Goal: Transaction & Acquisition: Book appointment/travel/reservation

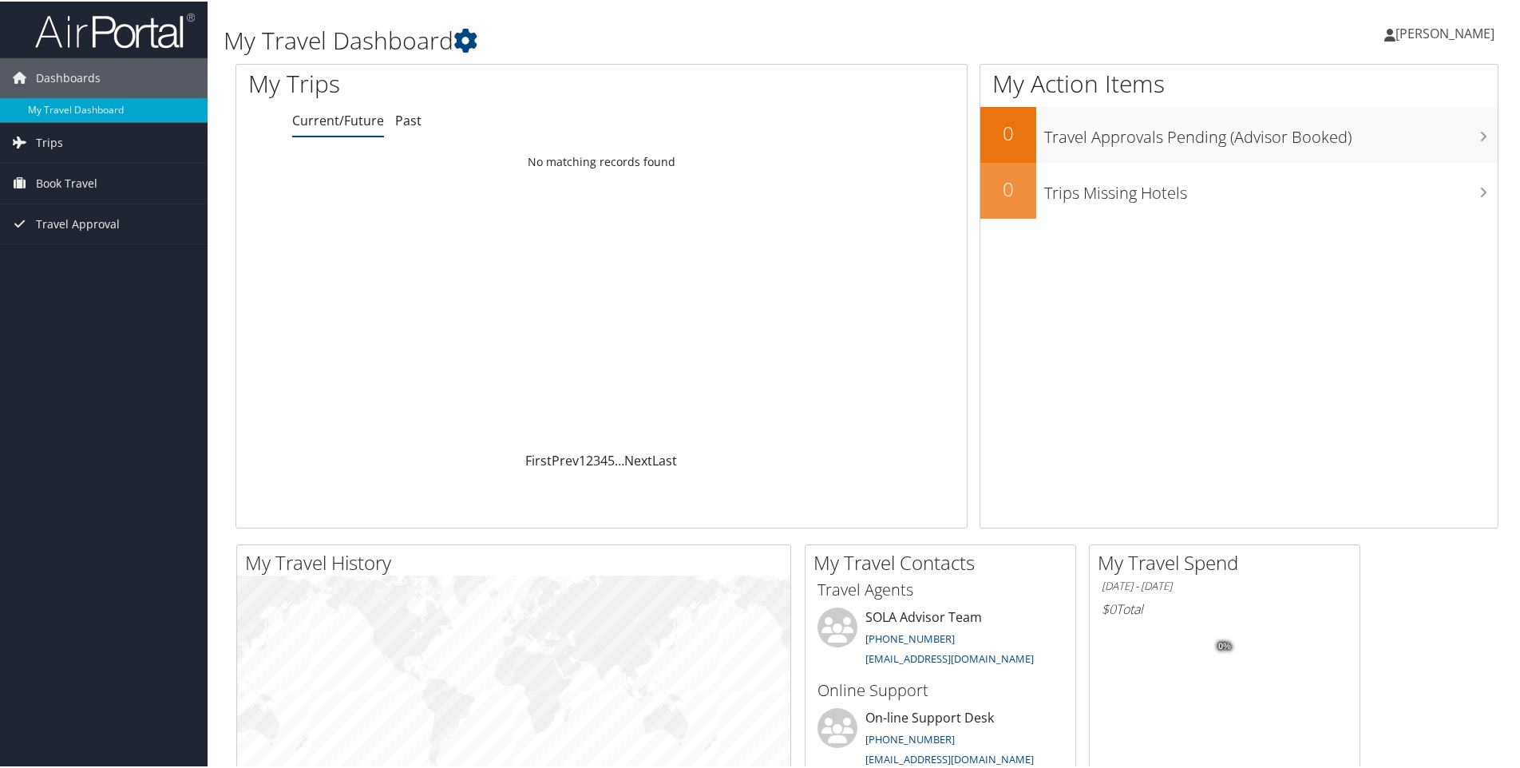
click at [1473, 35] on span "[PERSON_NAME]" at bounding box center [1445, 32] width 99 height 18
click at [1382, 143] on link "View Travel Profile" at bounding box center [1403, 142] width 178 height 27
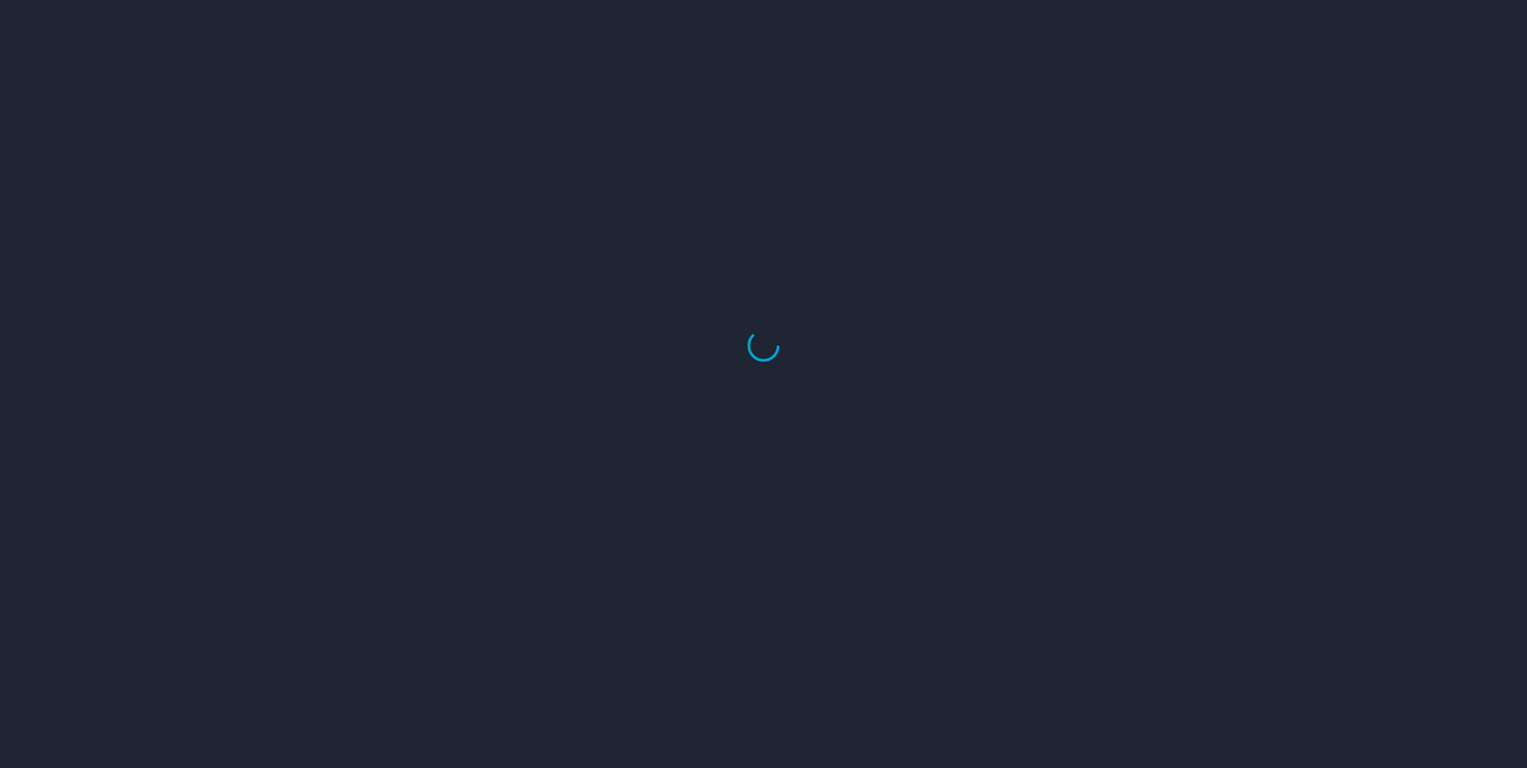
select select "US"
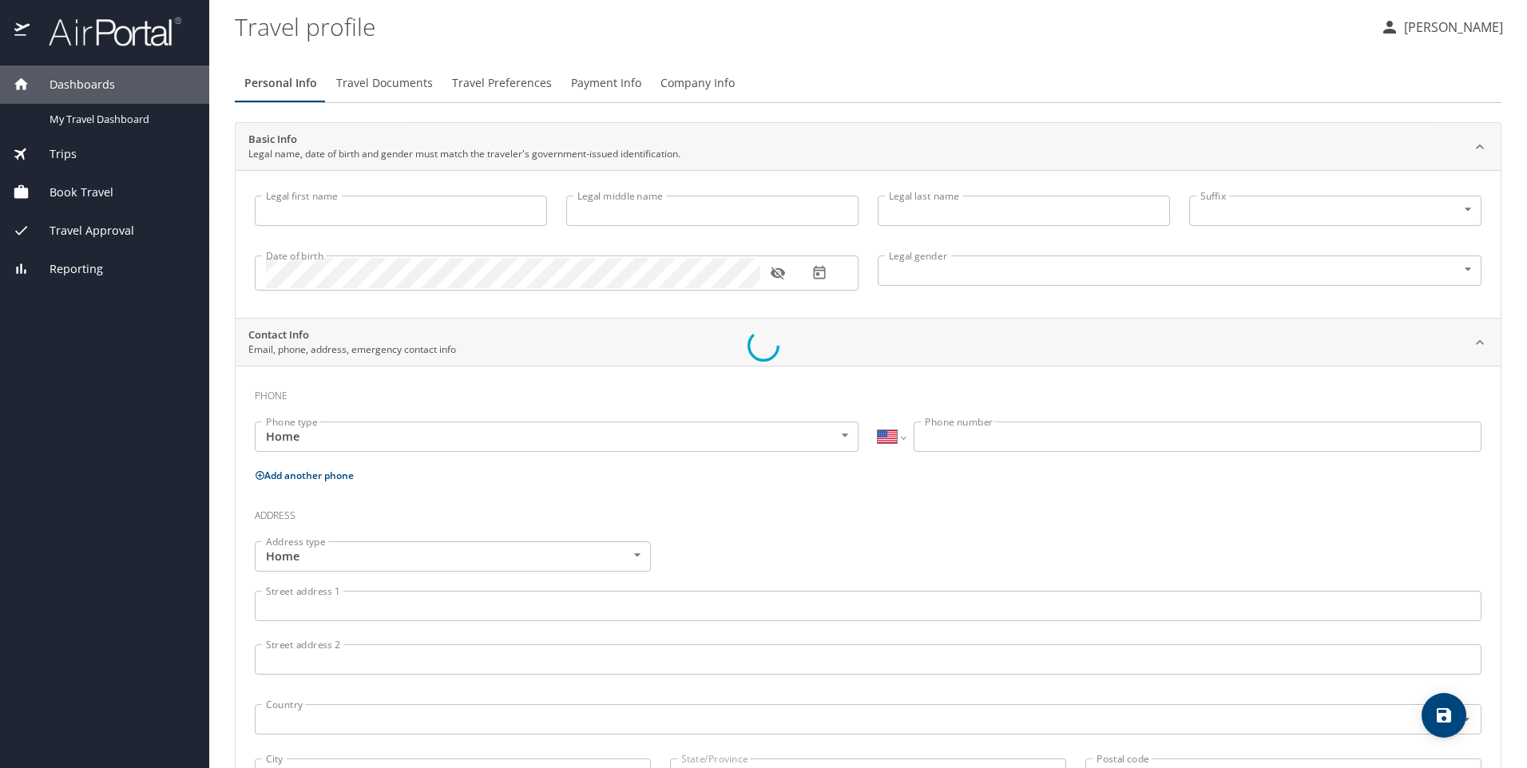
type input "Ayana"
type input "[PERSON_NAME]"
type input "Female"
select select "US"
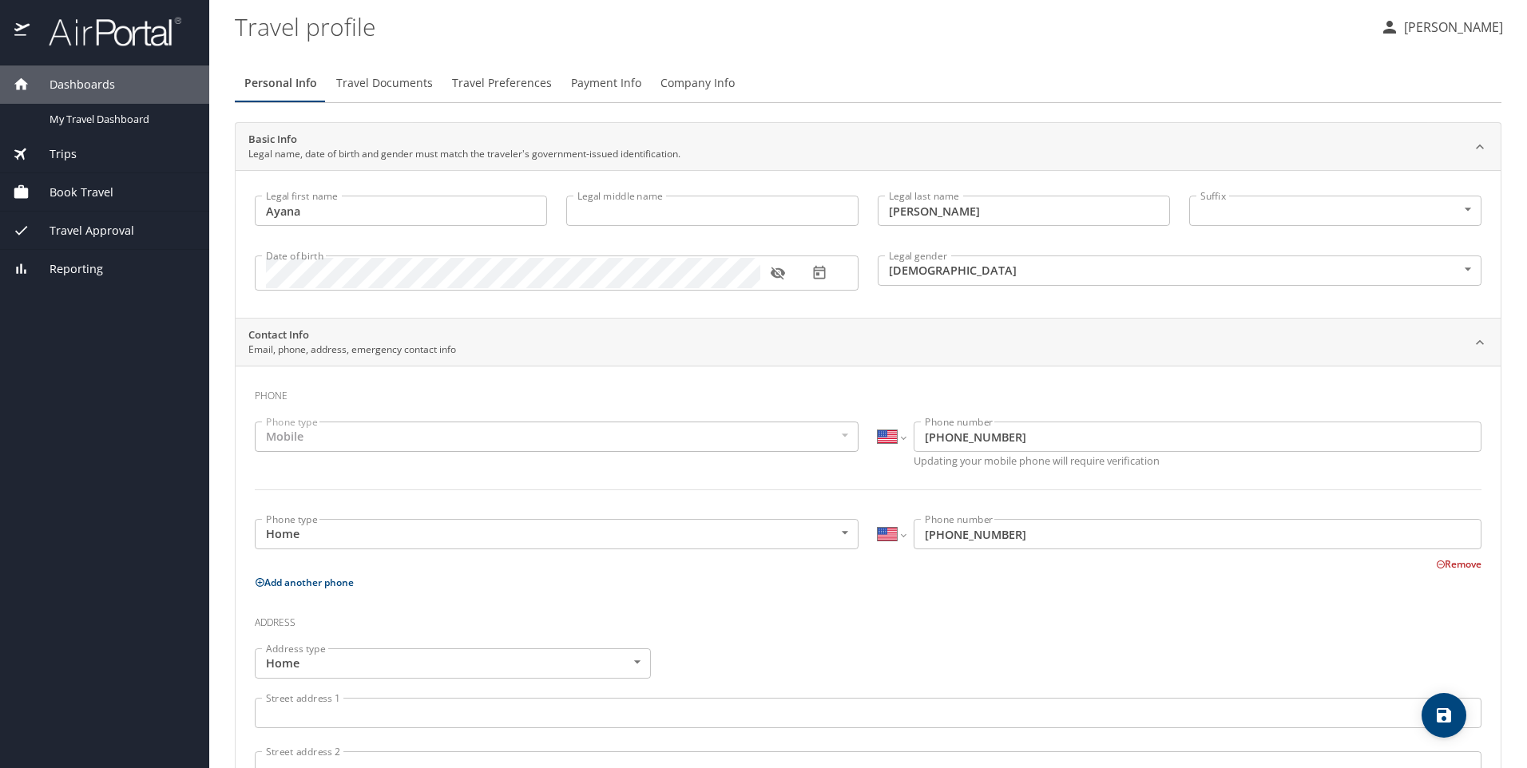
click at [702, 81] on span "Company Info" at bounding box center [697, 83] width 74 height 20
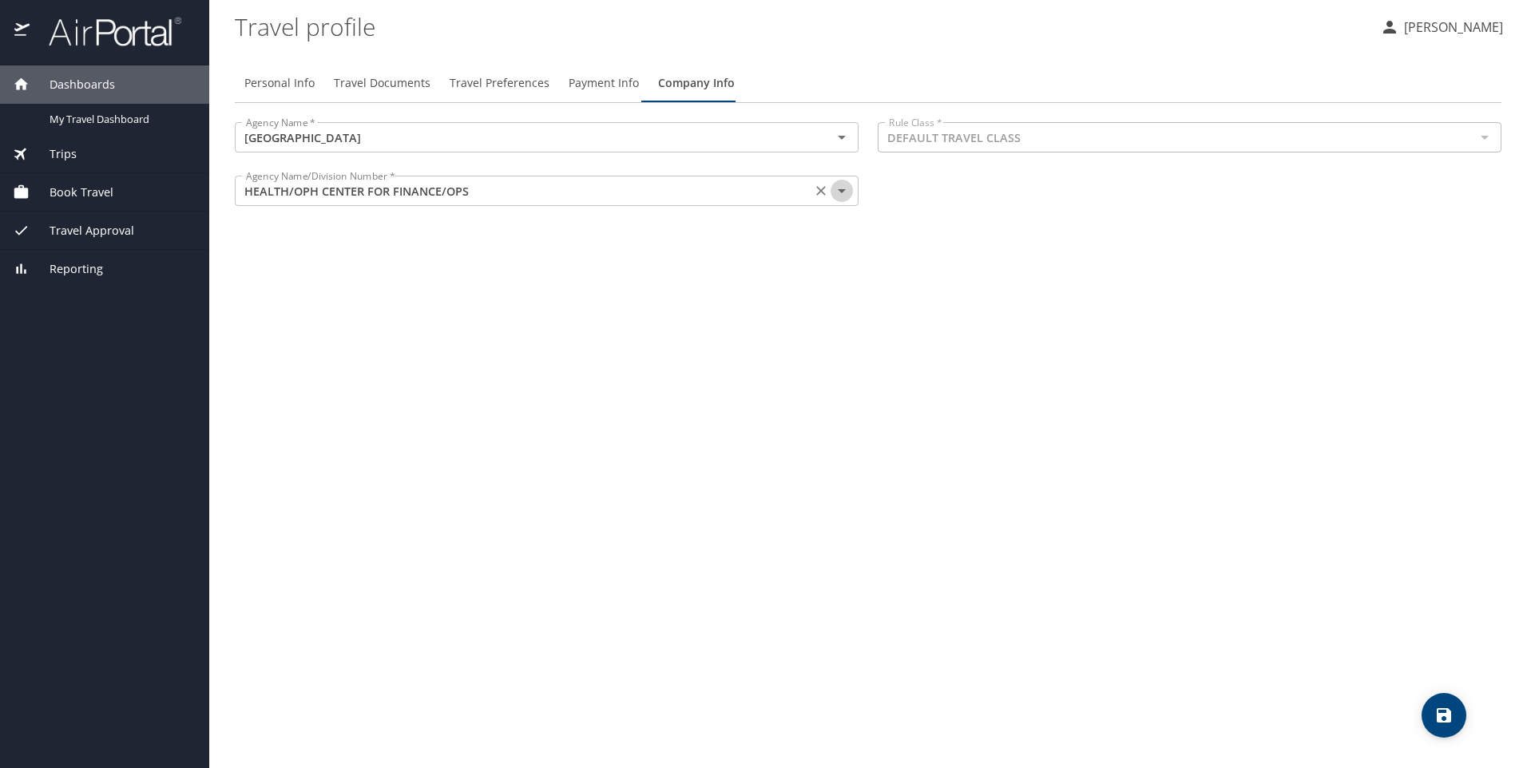
click at [848, 196] on icon "Open" at bounding box center [841, 190] width 19 height 19
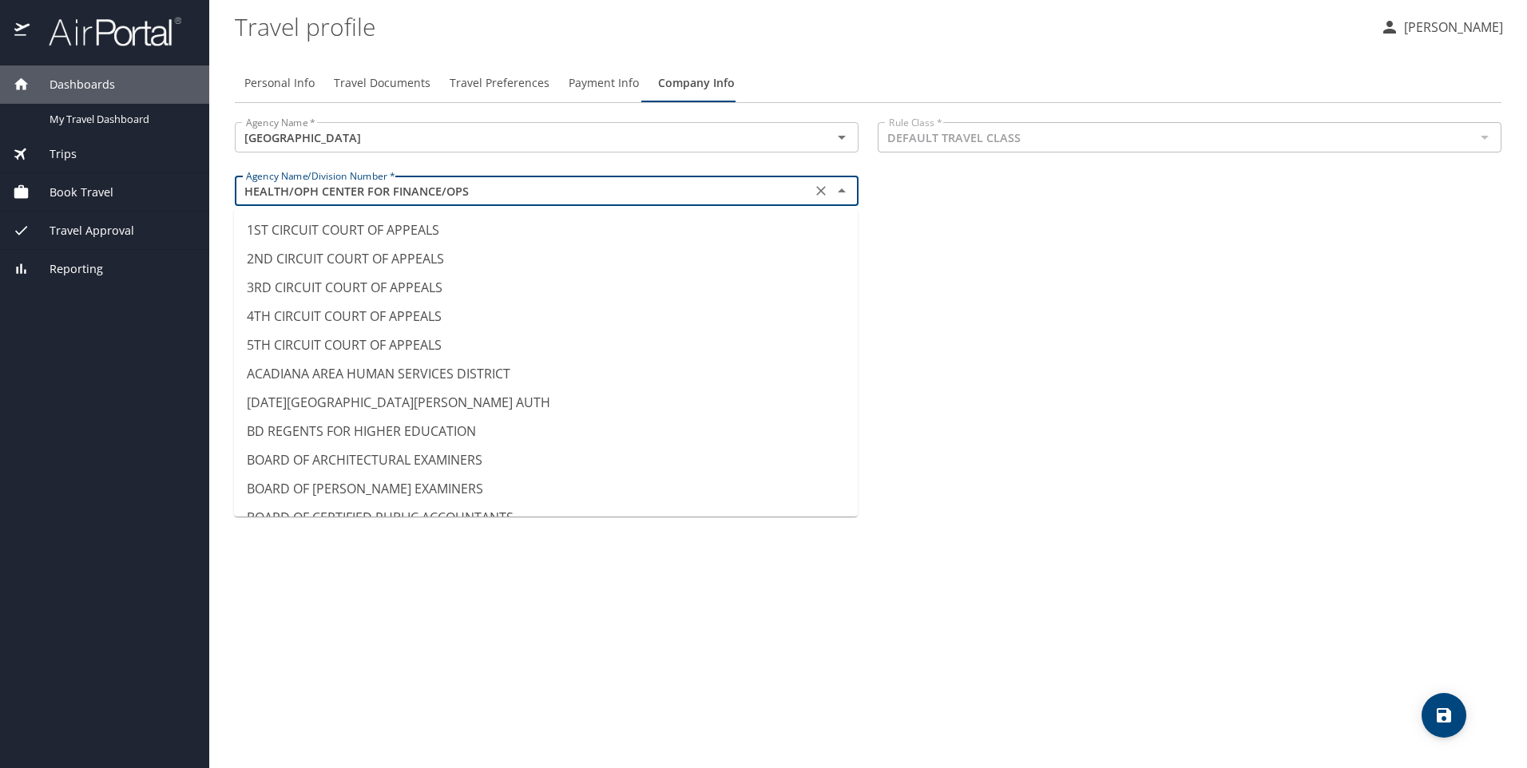
scroll to position [5998, 0]
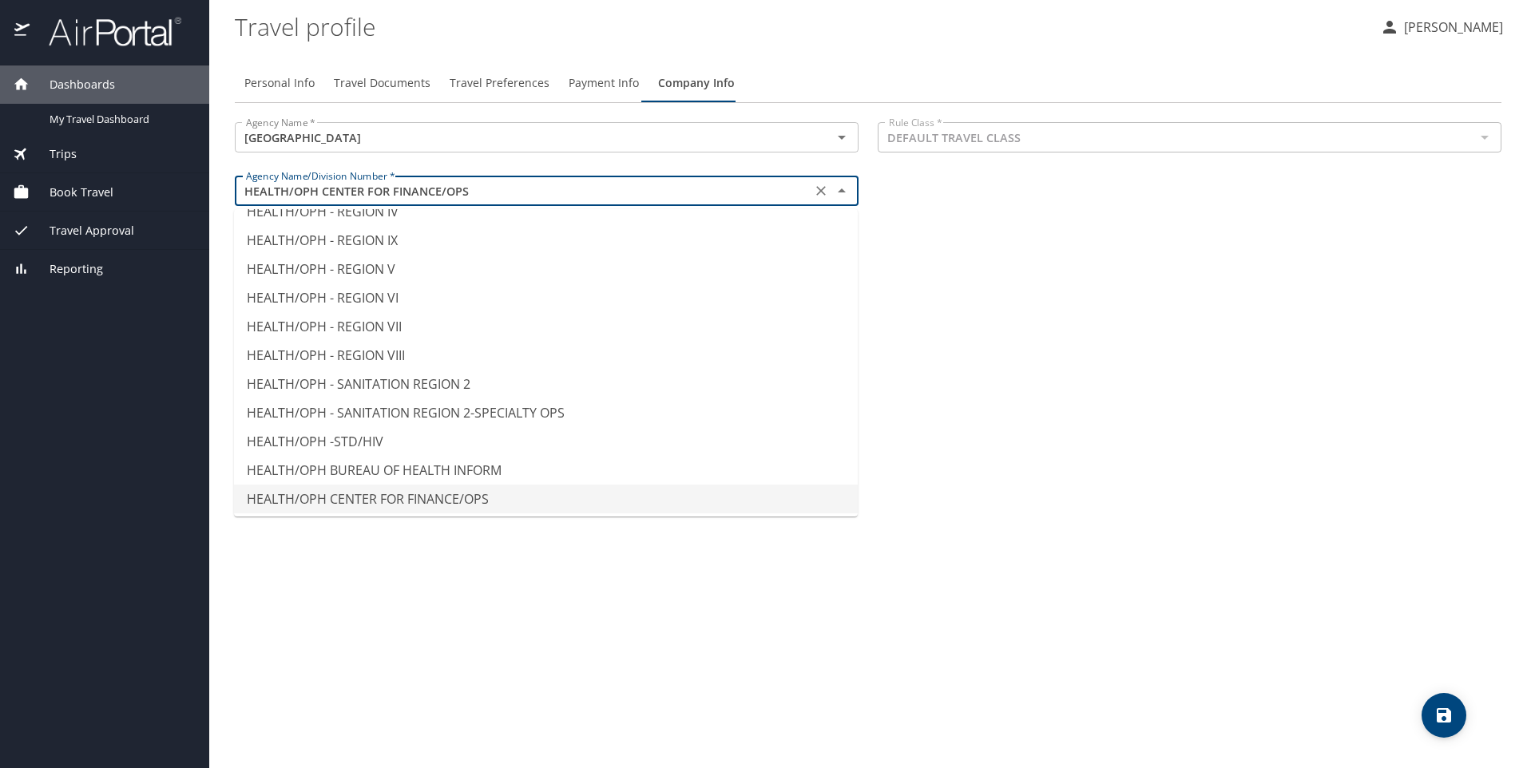
click at [1048, 373] on div "Personal Info Travel Documents Travel Preferences Payment Info Company Info Age…" at bounding box center [868, 409] width 1267 height 717
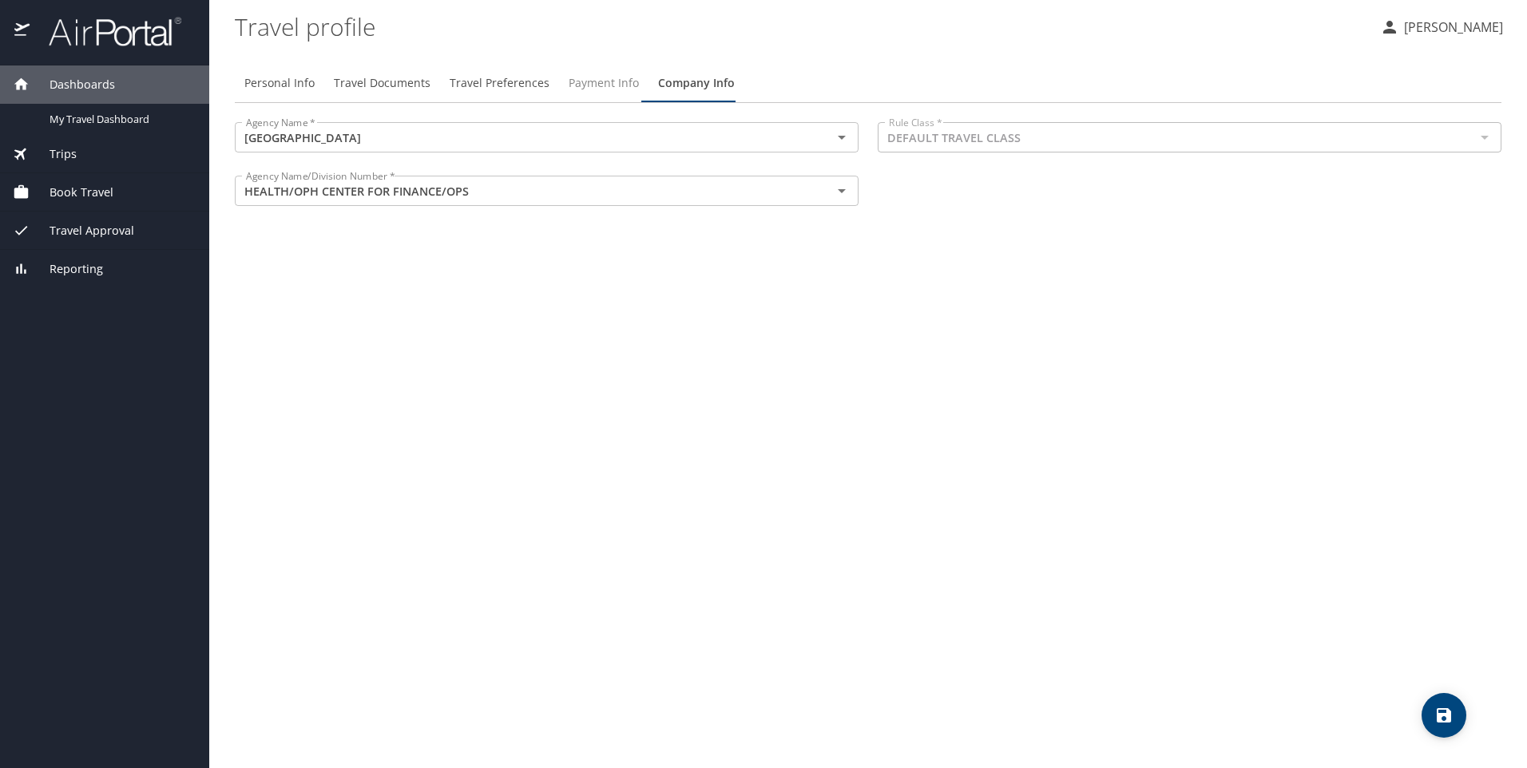
click at [597, 77] on span "Payment Info" at bounding box center [604, 83] width 70 height 20
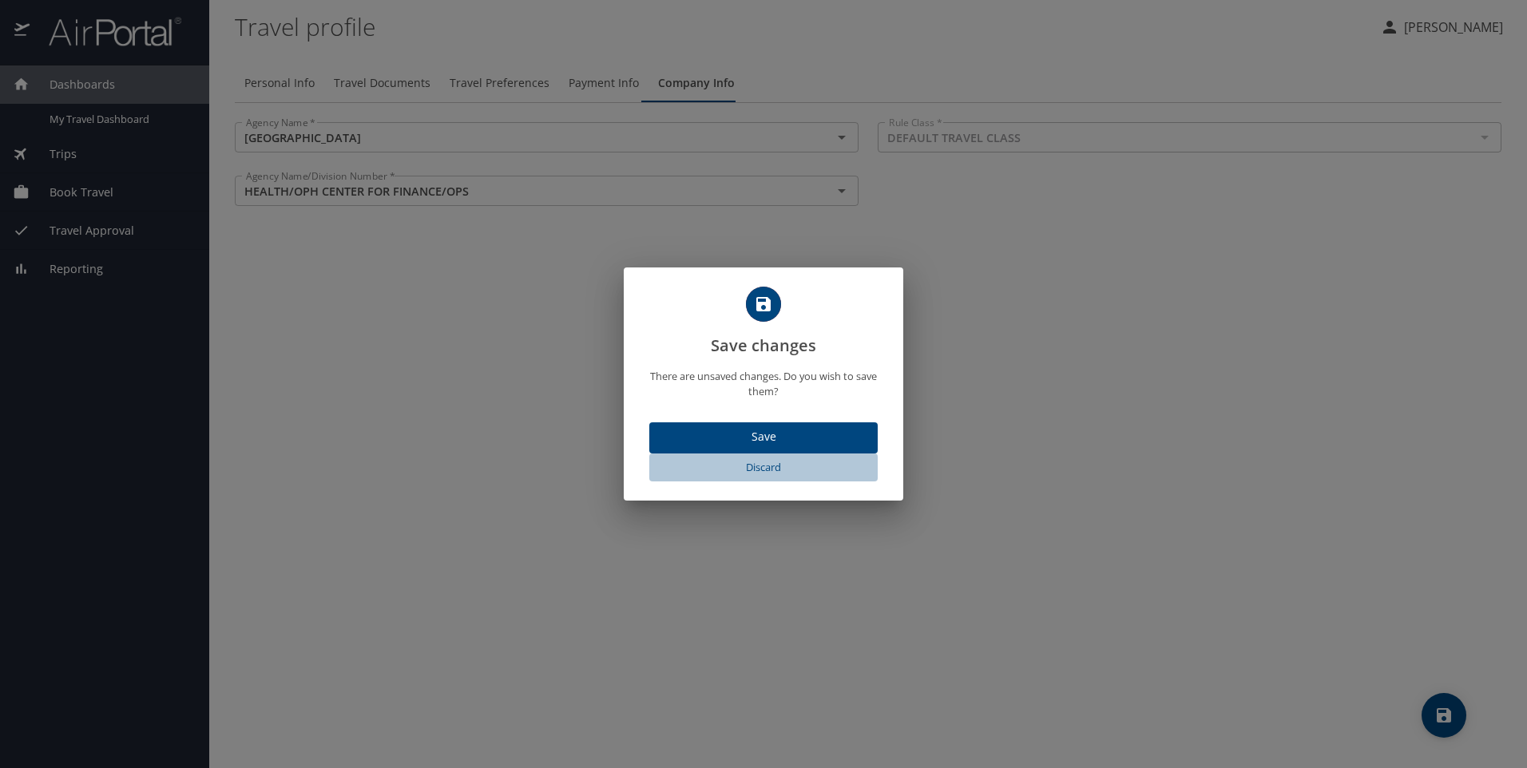
click at [777, 468] on span "Discard" at bounding box center [764, 467] width 216 height 18
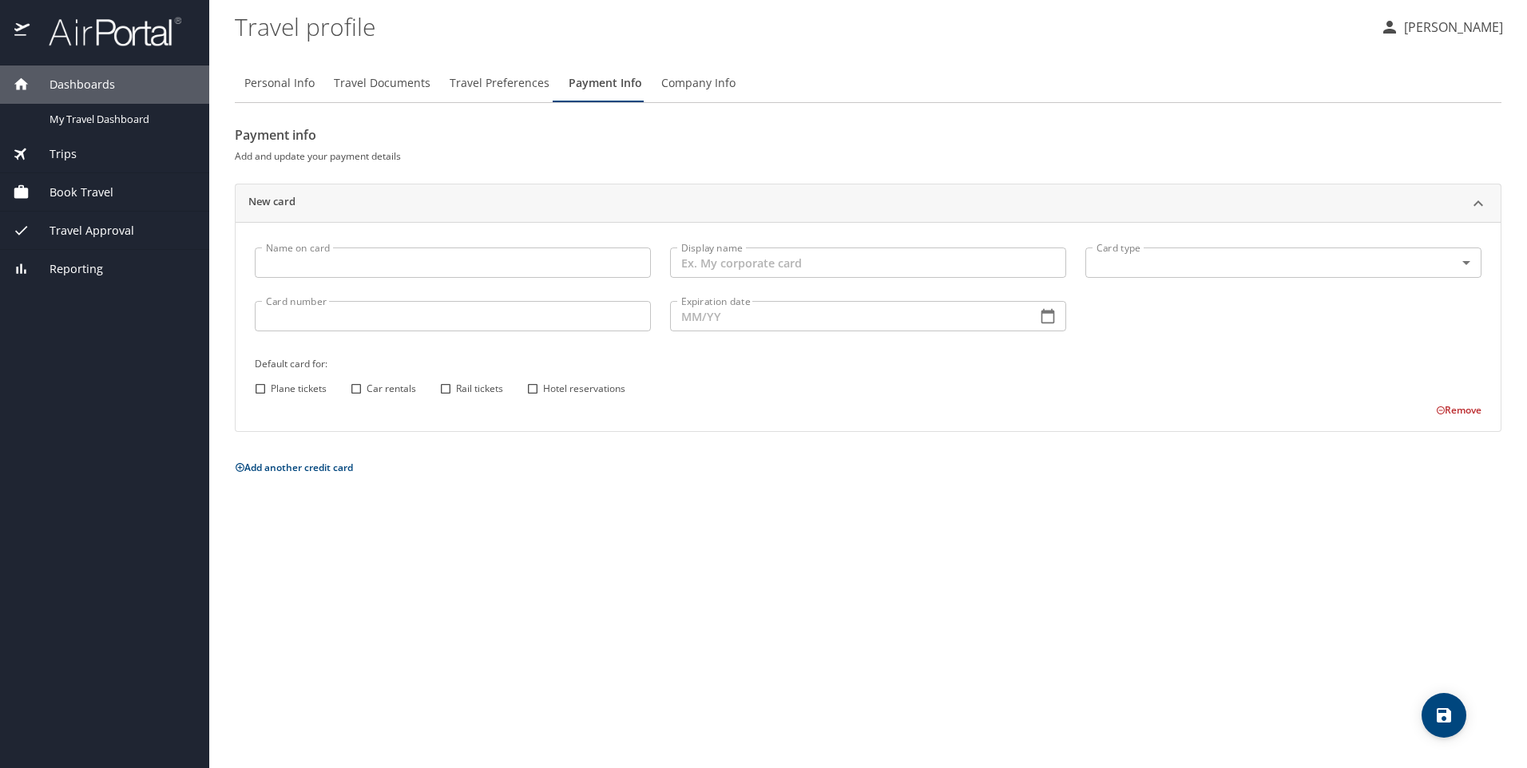
click at [483, 89] on span "Travel Preferences" at bounding box center [500, 83] width 100 height 20
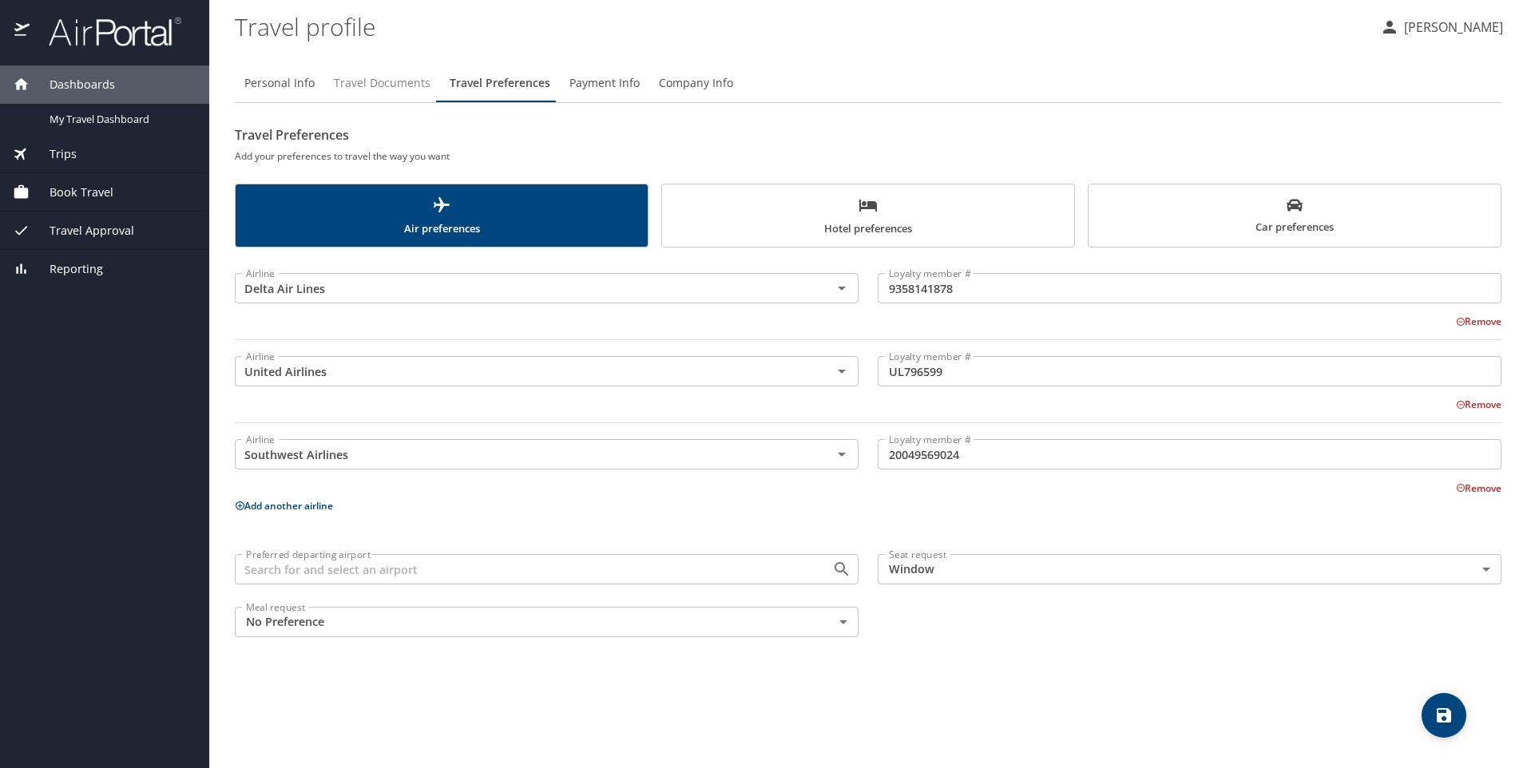
click at [398, 83] on span "Travel Documents" at bounding box center [382, 83] width 97 height 20
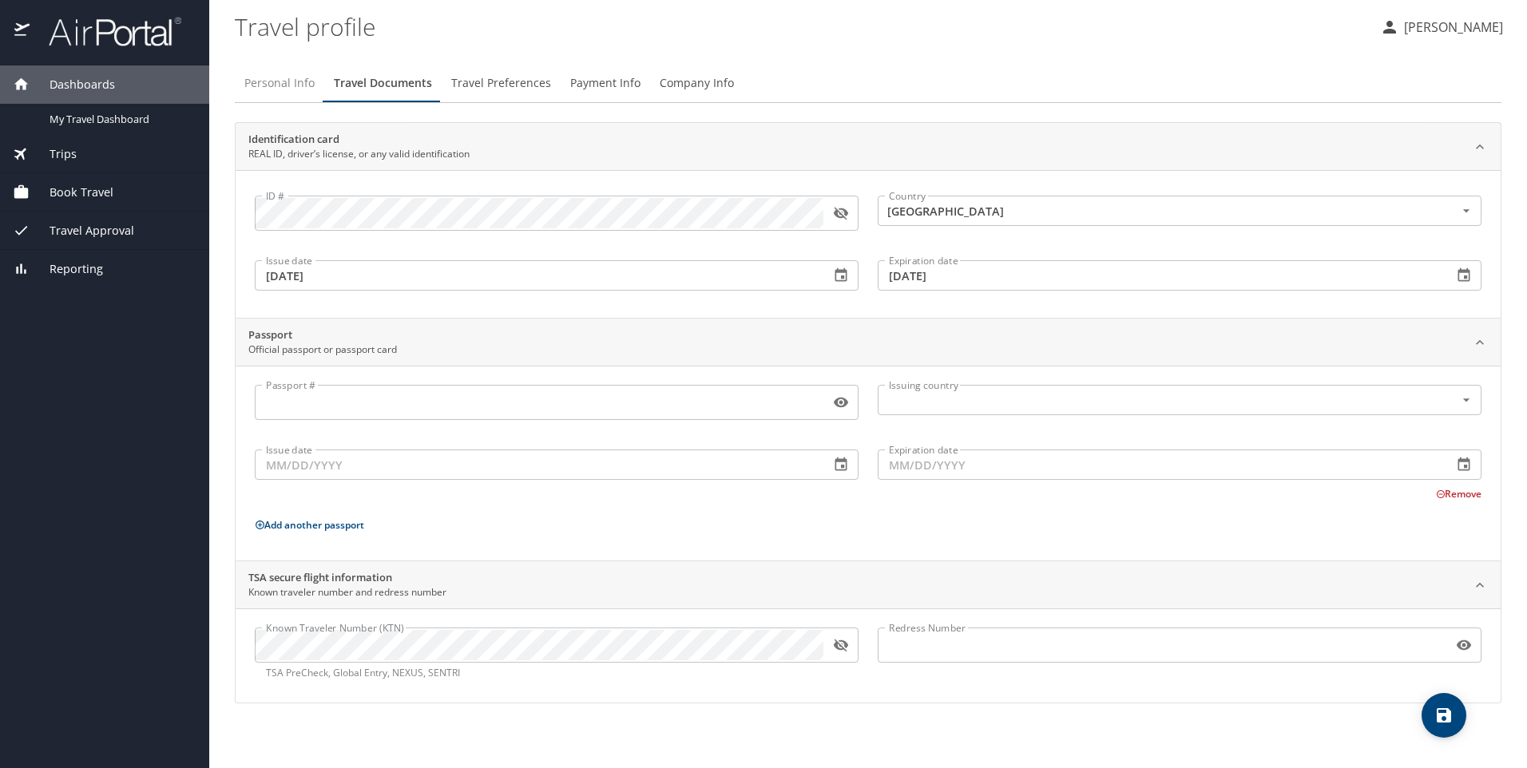
click at [272, 83] on span "Personal Info" at bounding box center [279, 83] width 70 height 20
select select "US"
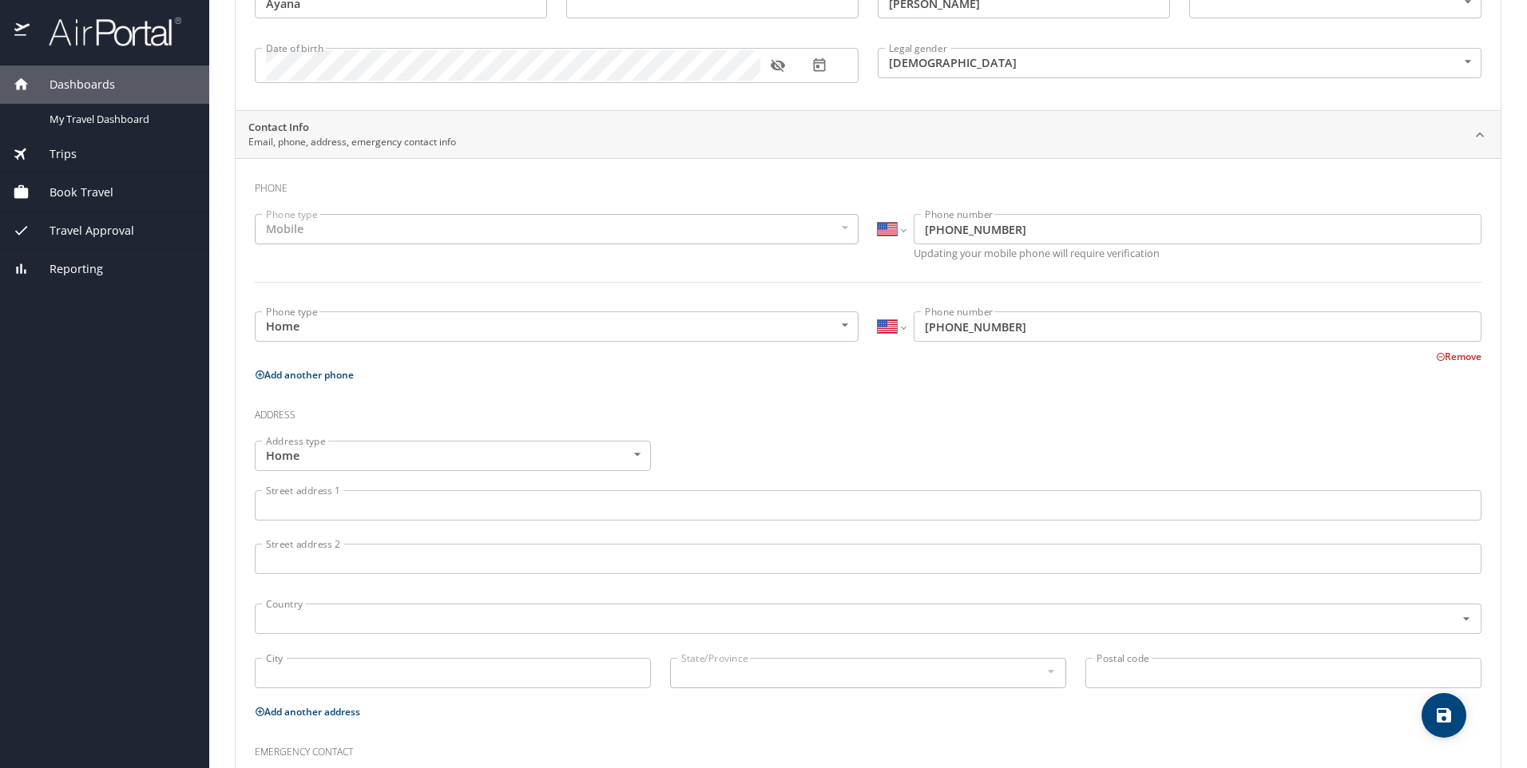
scroll to position [0, 0]
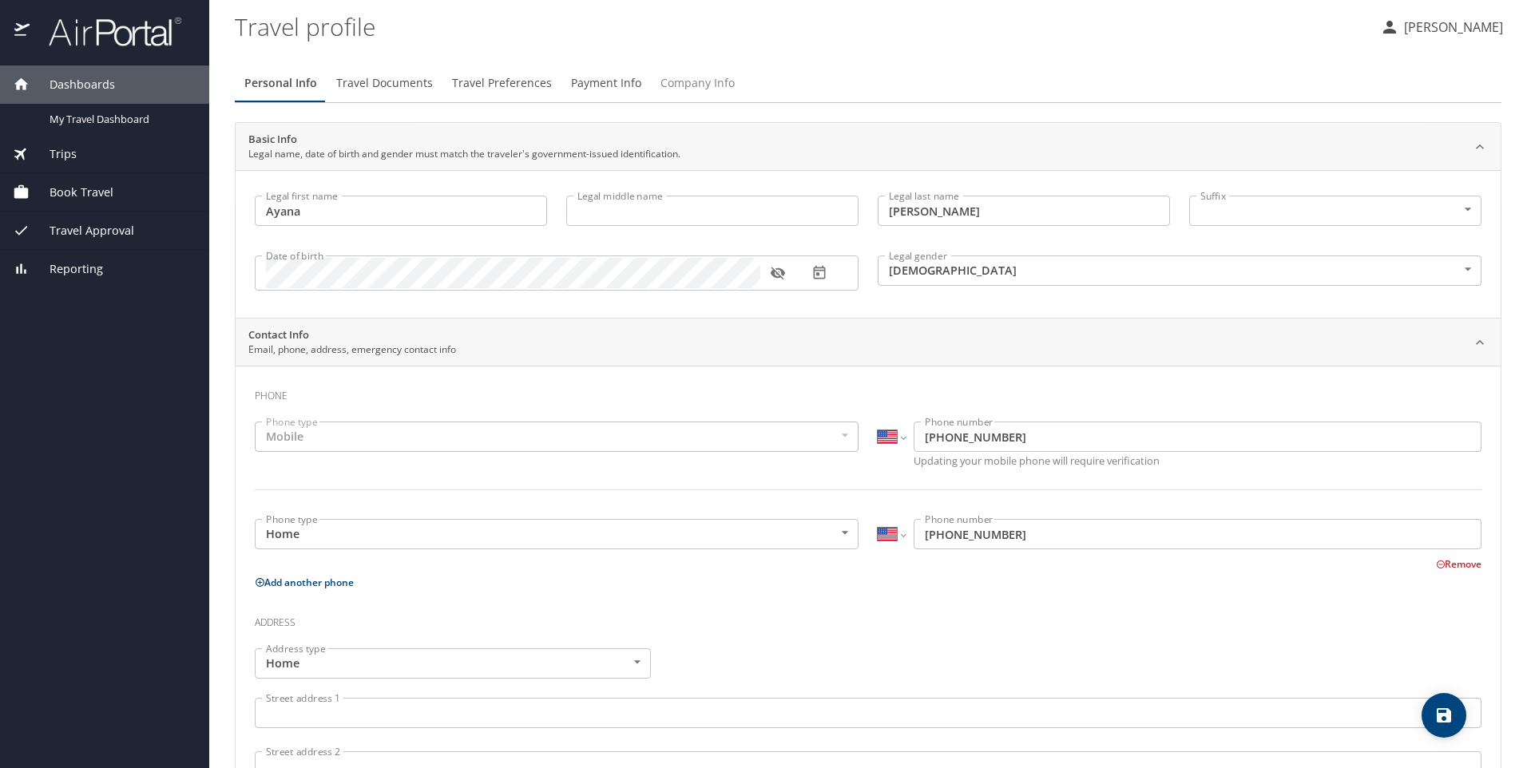
click at [706, 76] on span "Company Info" at bounding box center [697, 83] width 74 height 20
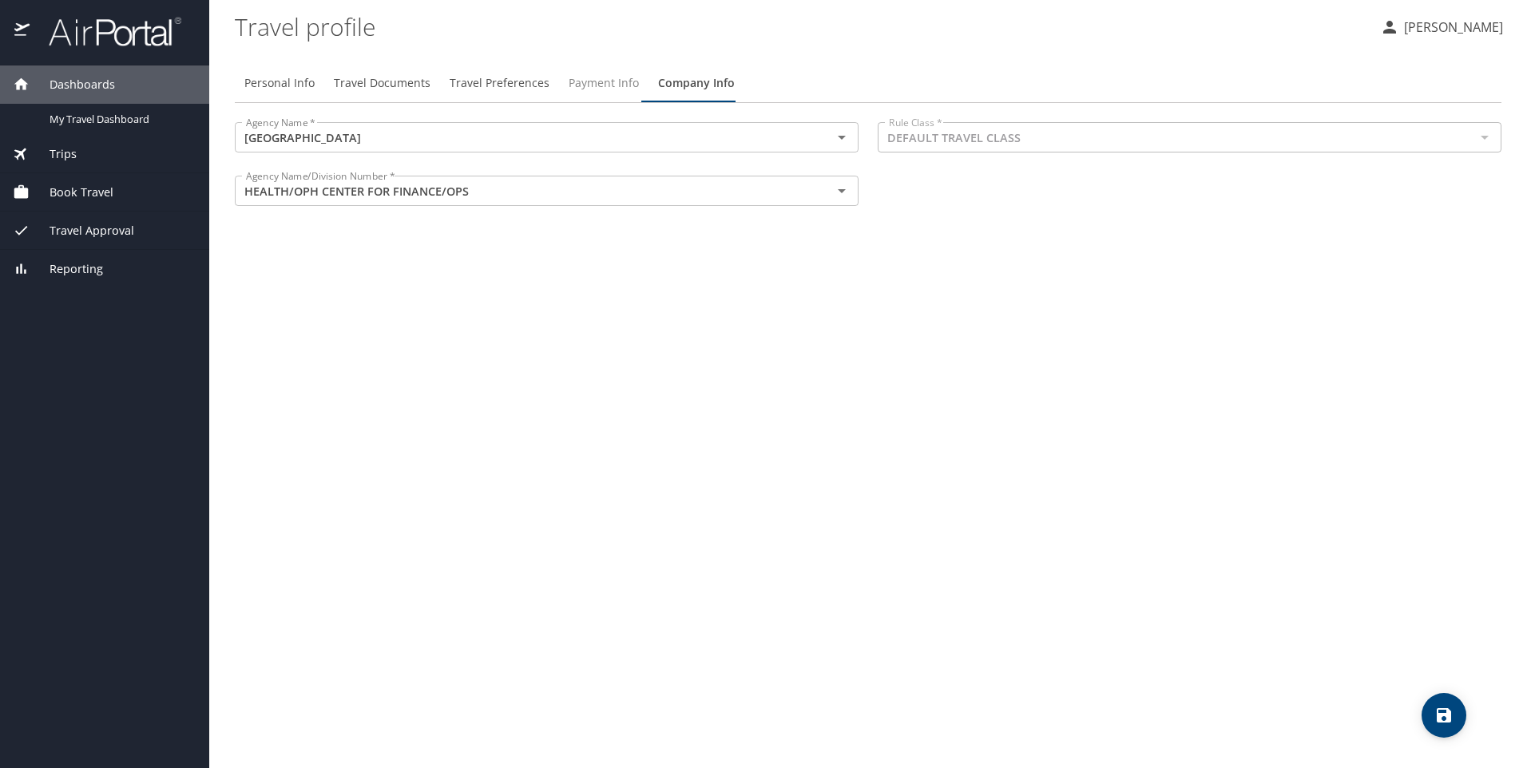
click at [605, 80] on span "Payment Info" at bounding box center [604, 83] width 70 height 20
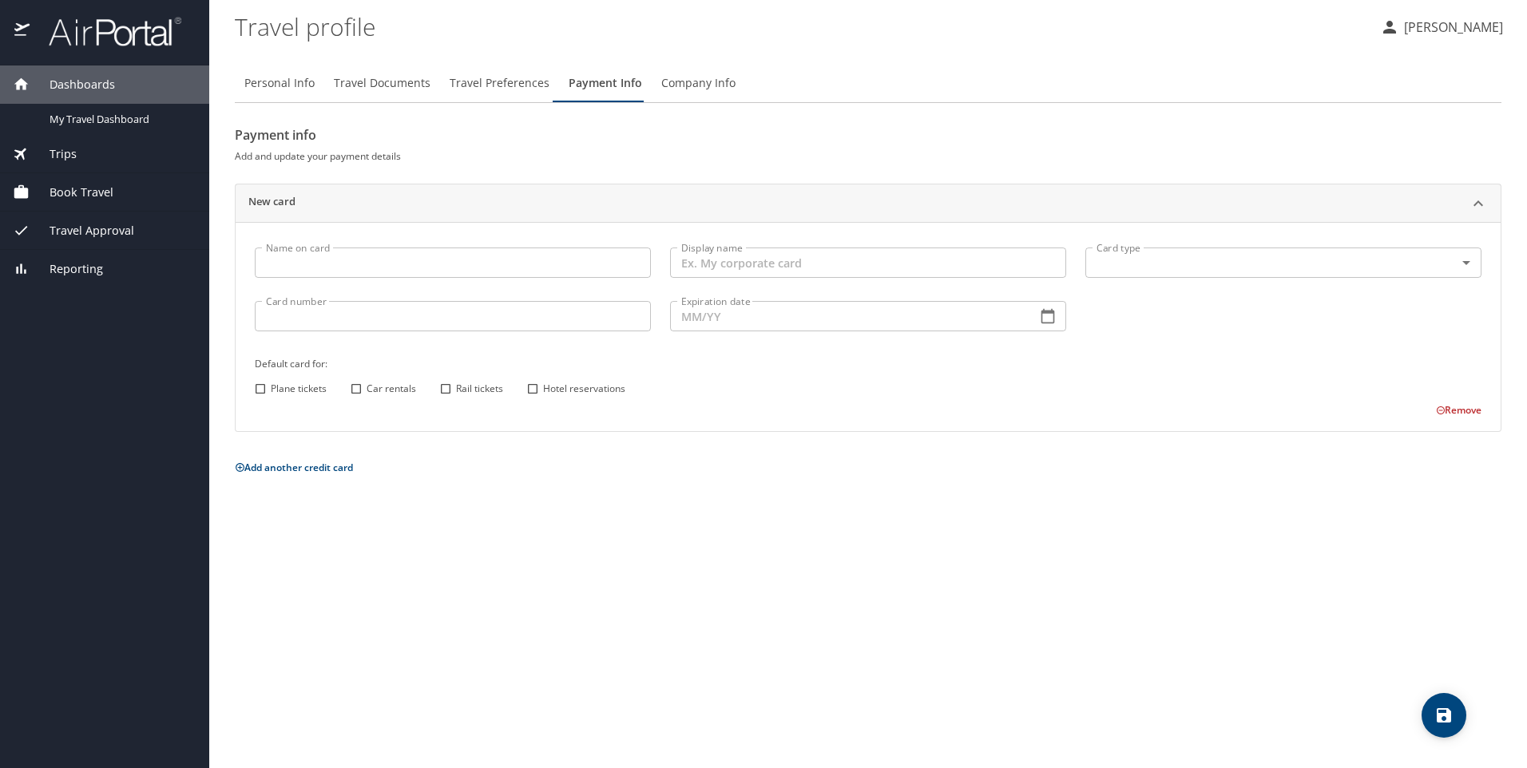
click at [559, 64] on button "Payment Info" at bounding box center [605, 83] width 93 height 38
click at [1456, 36] on p "[PERSON_NAME]" at bounding box center [1451, 27] width 104 height 19
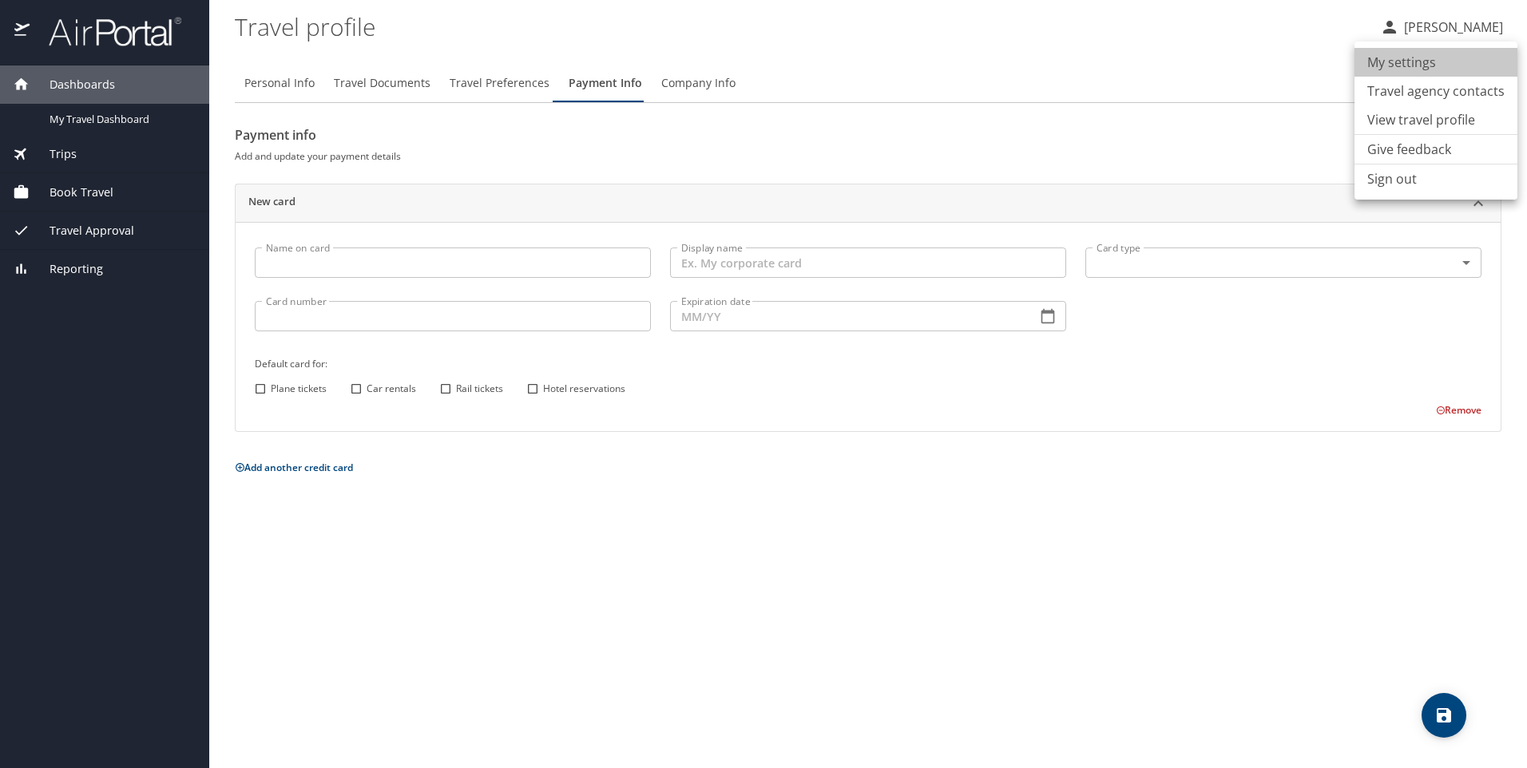
click at [1443, 63] on li "My settings" at bounding box center [1435, 62] width 163 height 29
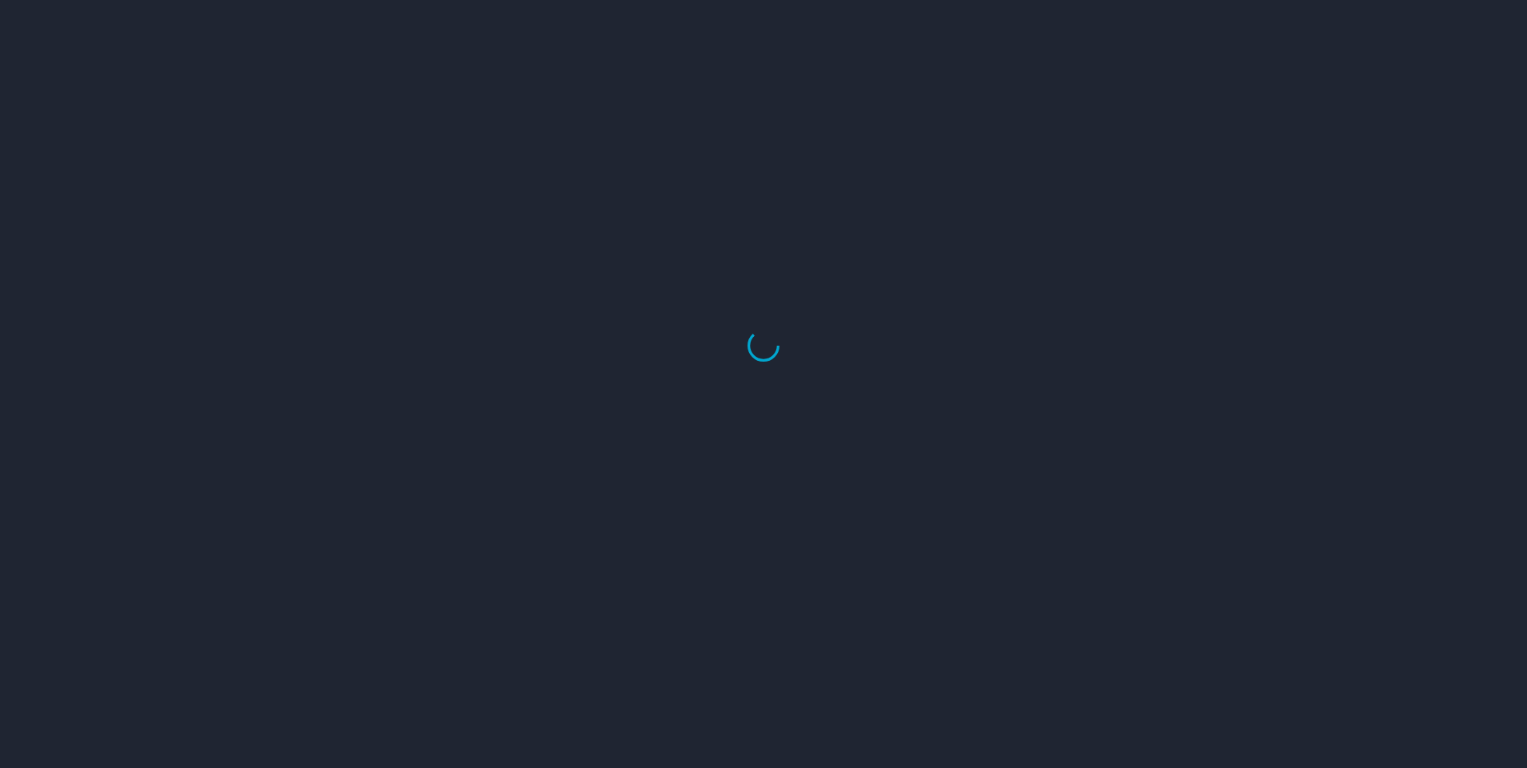
select select "US"
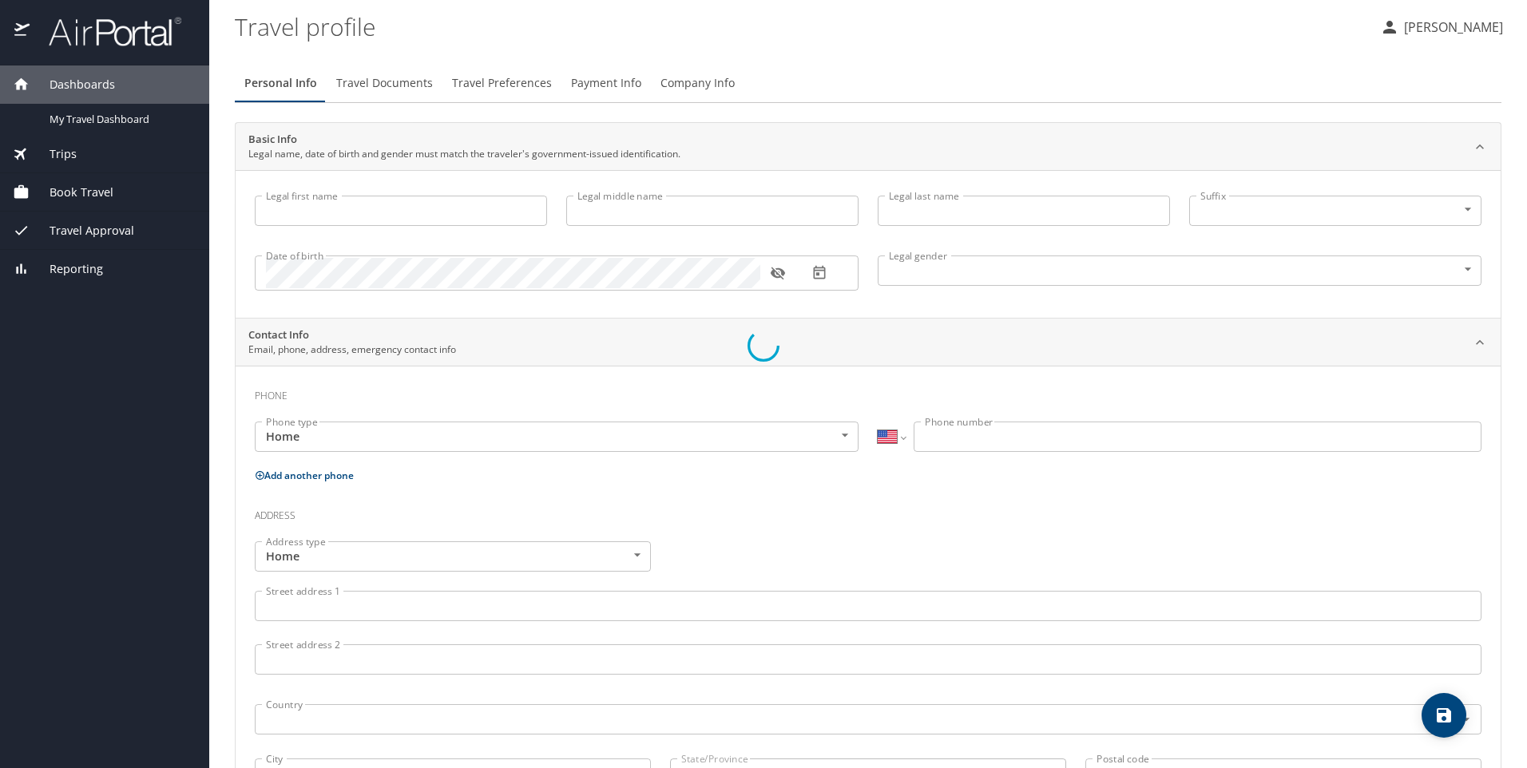
type input "Ayana"
type input "[PERSON_NAME]"
type input "[DEMOGRAPHIC_DATA]"
select select "US"
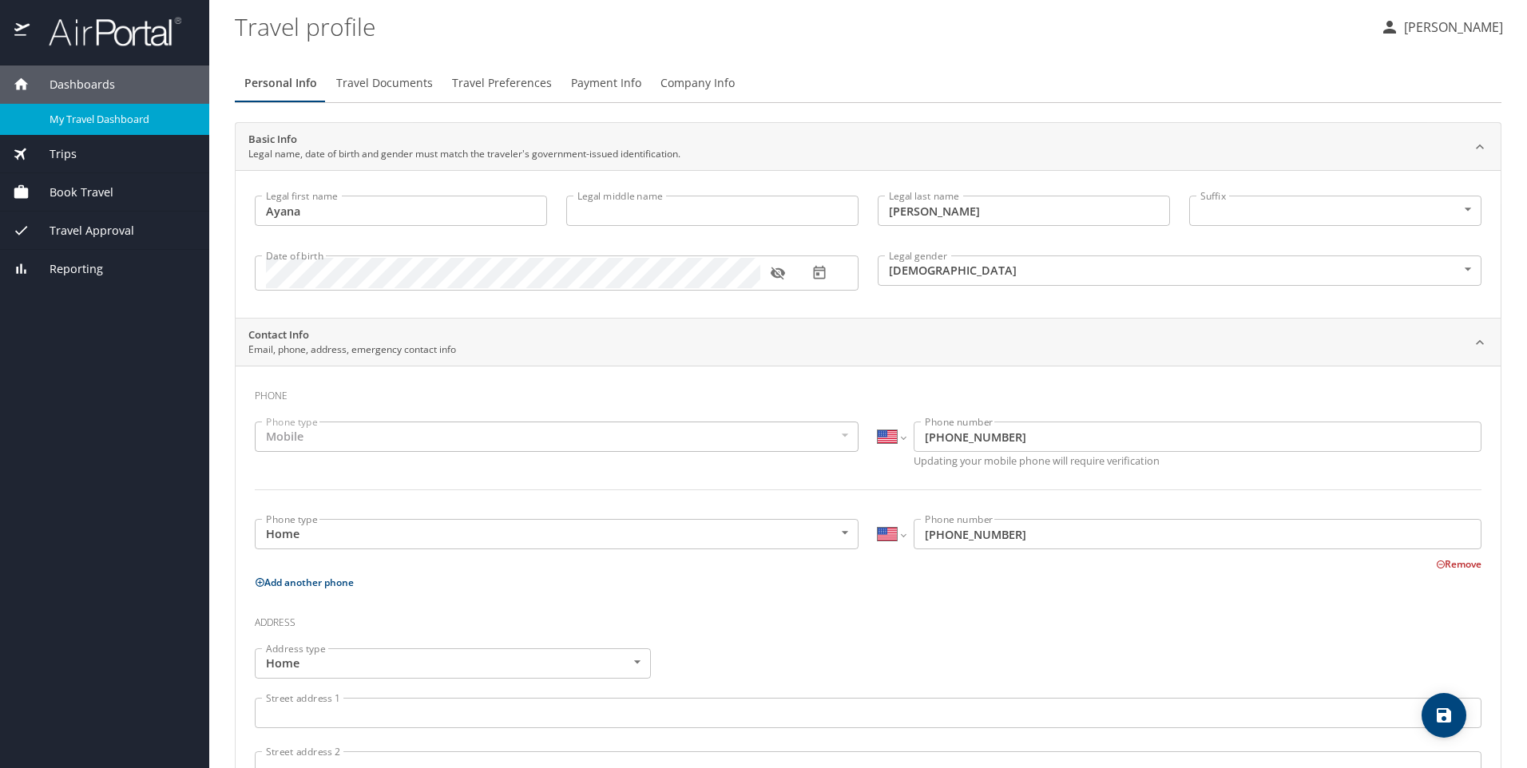
click at [87, 120] on span "My Travel Dashboard" at bounding box center [120, 119] width 141 height 15
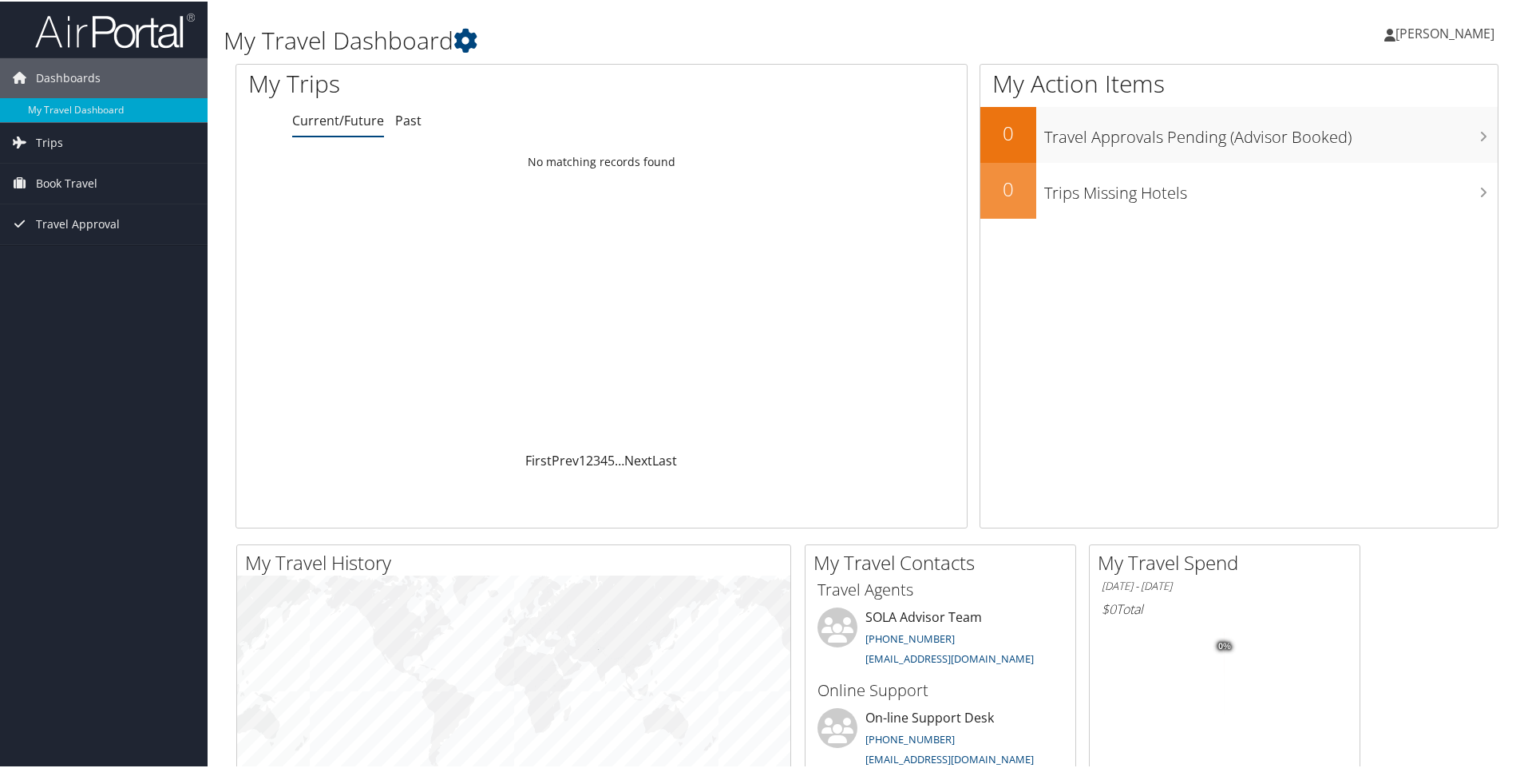
click at [1442, 30] on span "[PERSON_NAME]" at bounding box center [1445, 32] width 99 height 18
click at [1351, 89] on link "My Settings" at bounding box center [1403, 87] width 178 height 27
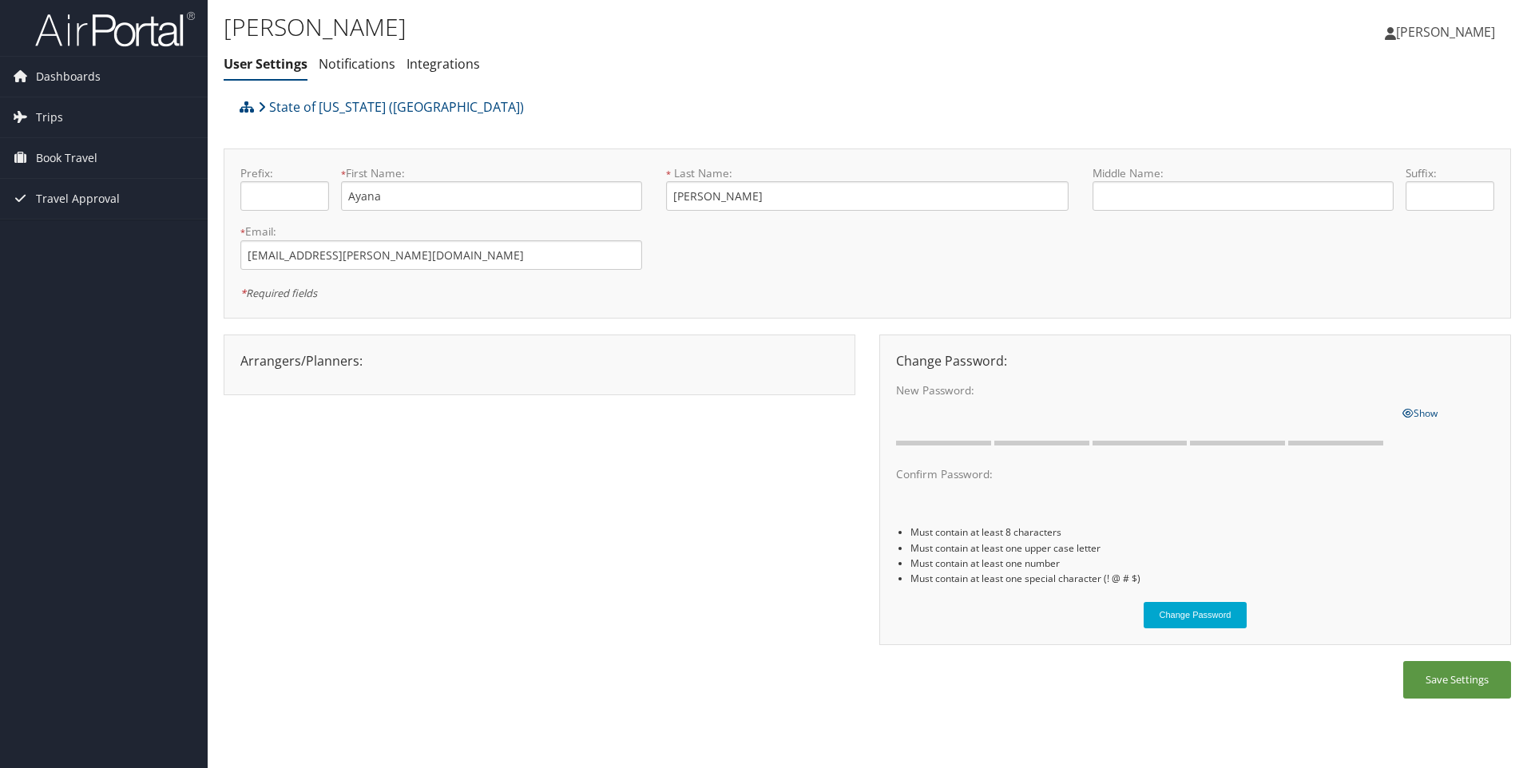
click at [1446, 28] on span "[PERSON_NAME]" at bounding box center [1445, 32] width 99 height 18
click at [1429, 143] on link "View Travel Profile" at bounding box center [1405, 142] width 178 height 27
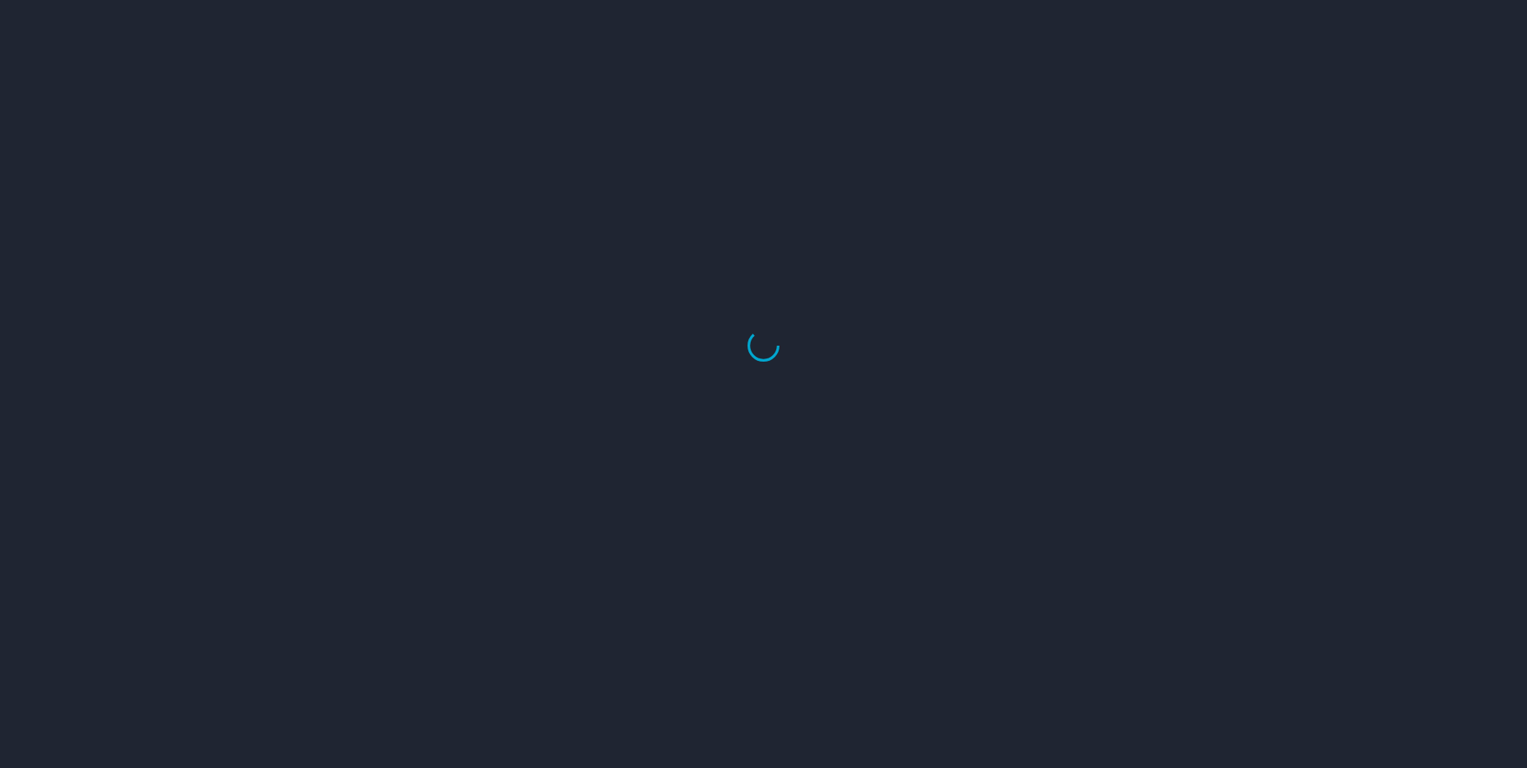
select select "US"
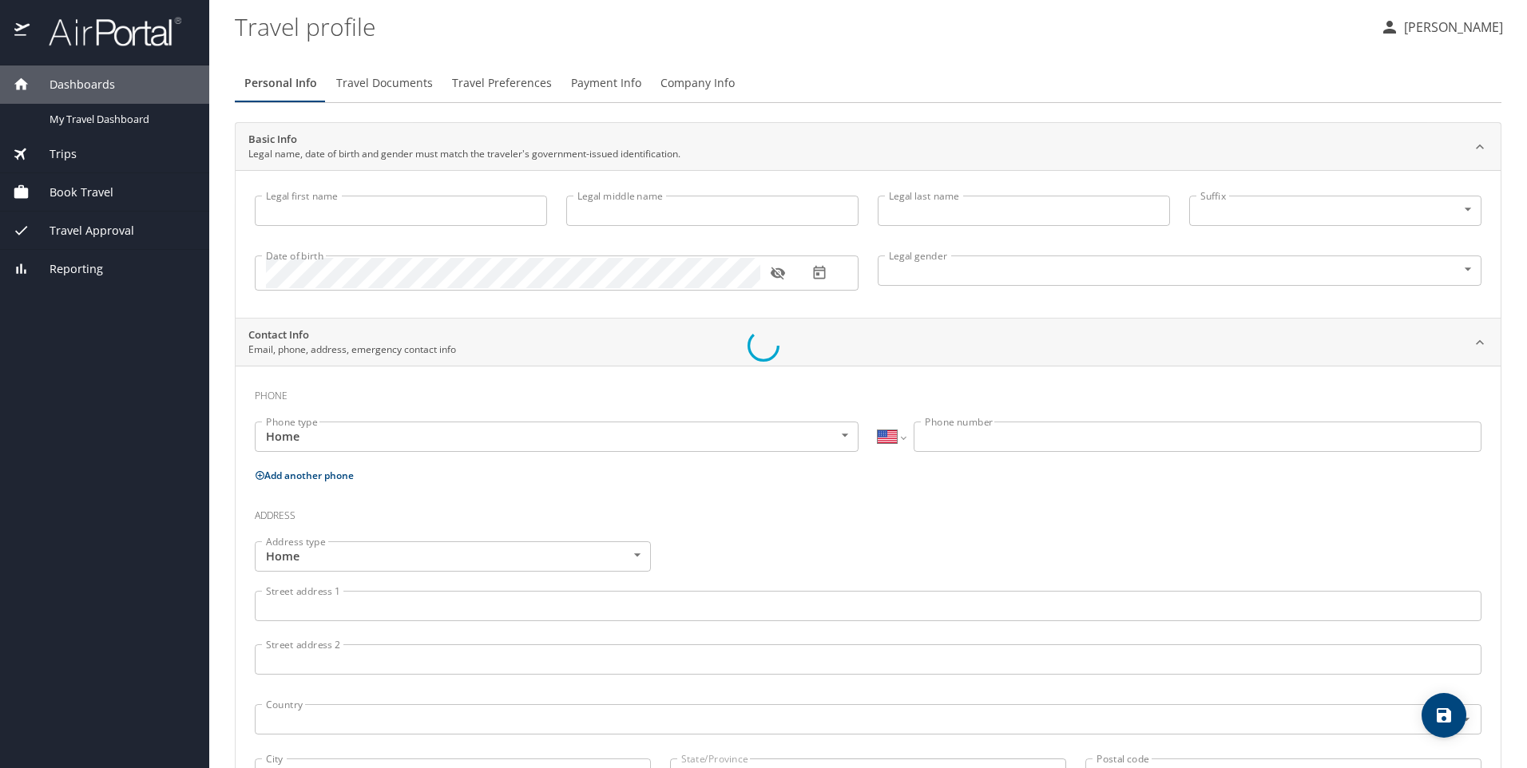
type input "Ayana"
type input "[PERSON_NAME]"
type input "Female"
select select "US"
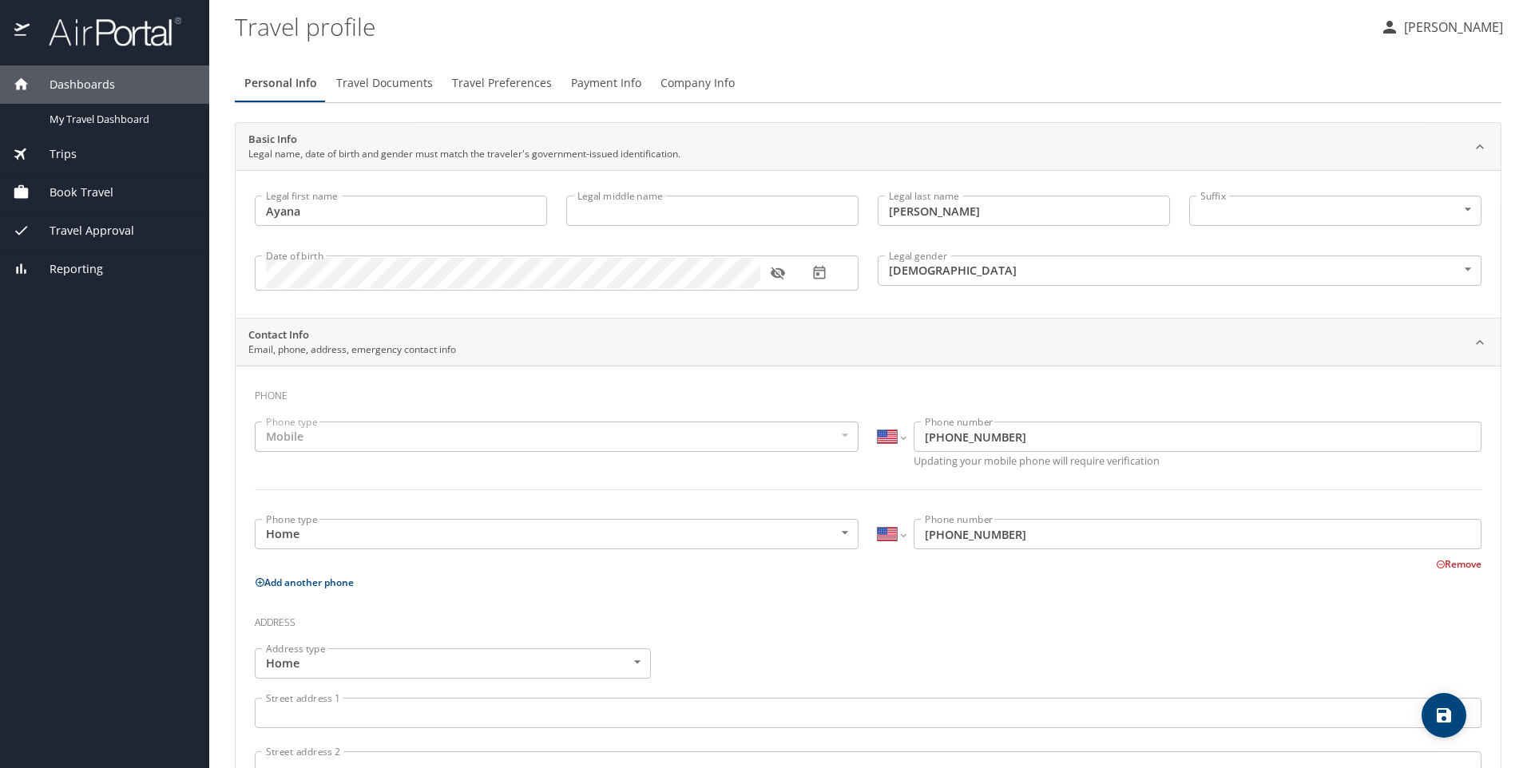
click at [81, 234] on span "Travel Approval" at bounding box center [82, 231] width 105 height 18
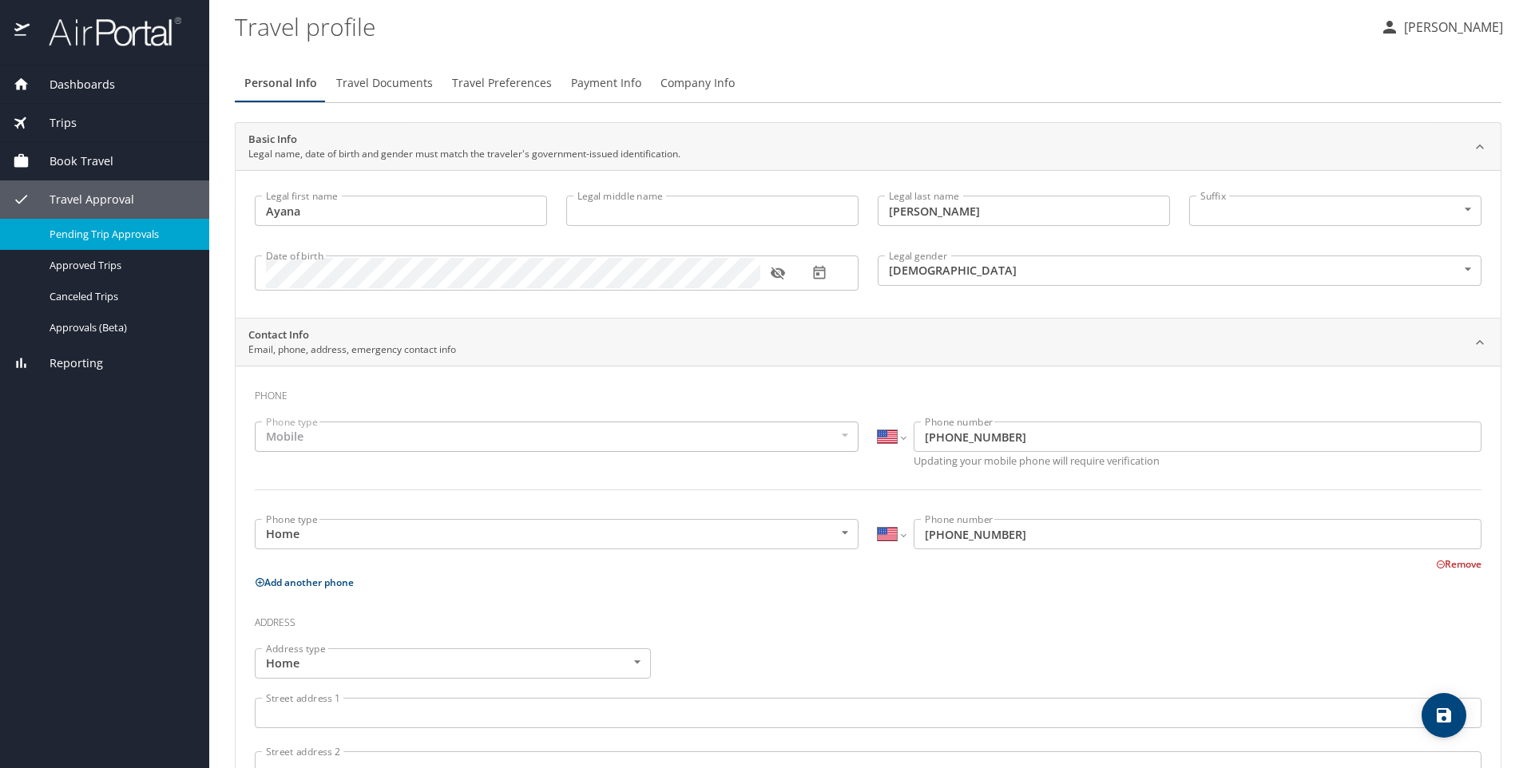
click at [89, 232] on span "Pending Trip Approvals" at bounding box center [120, 234] width 141 height 15
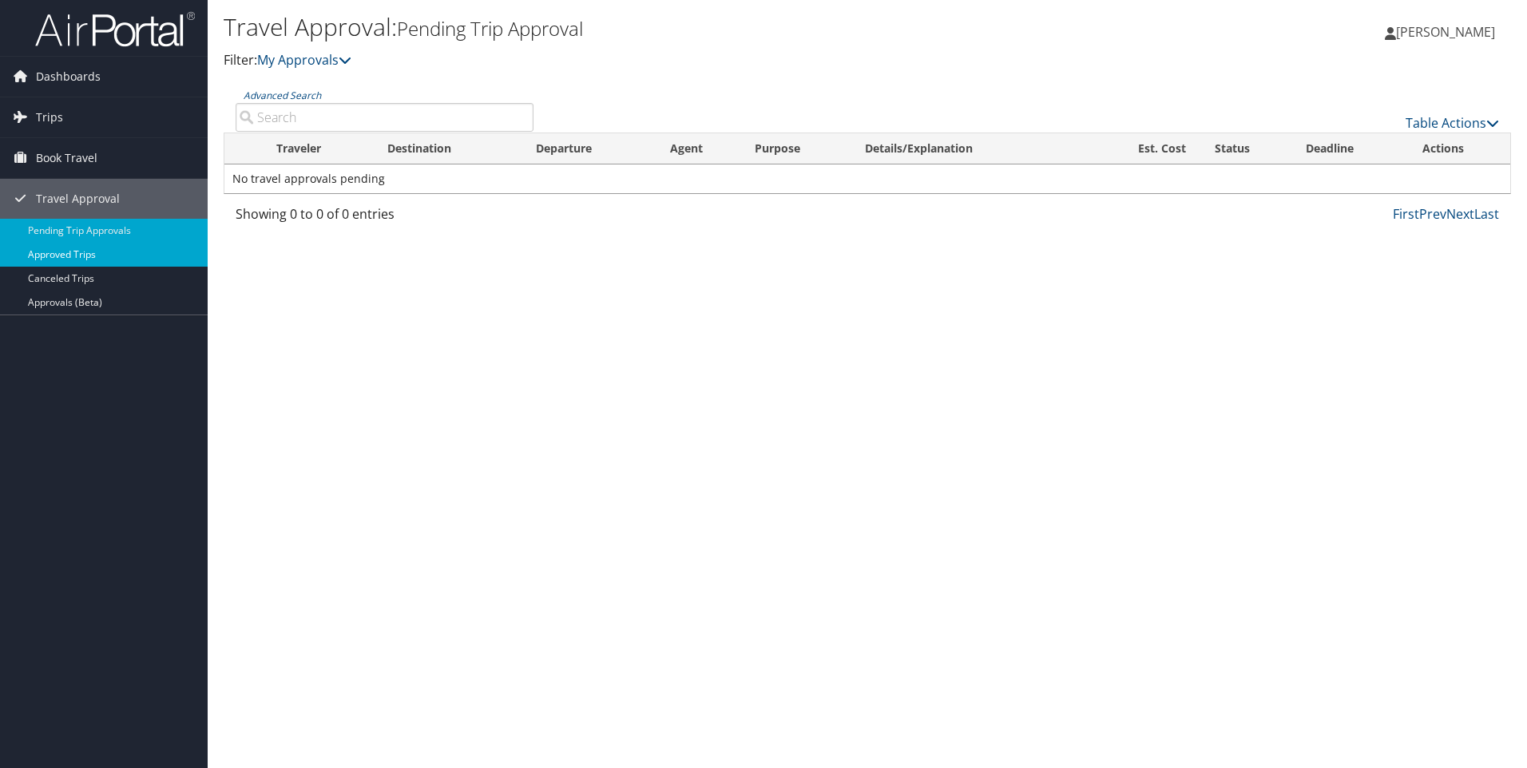
click at [63, 248] on link "Approved Trips" at bounding box center [104, 255] width 208 height 24
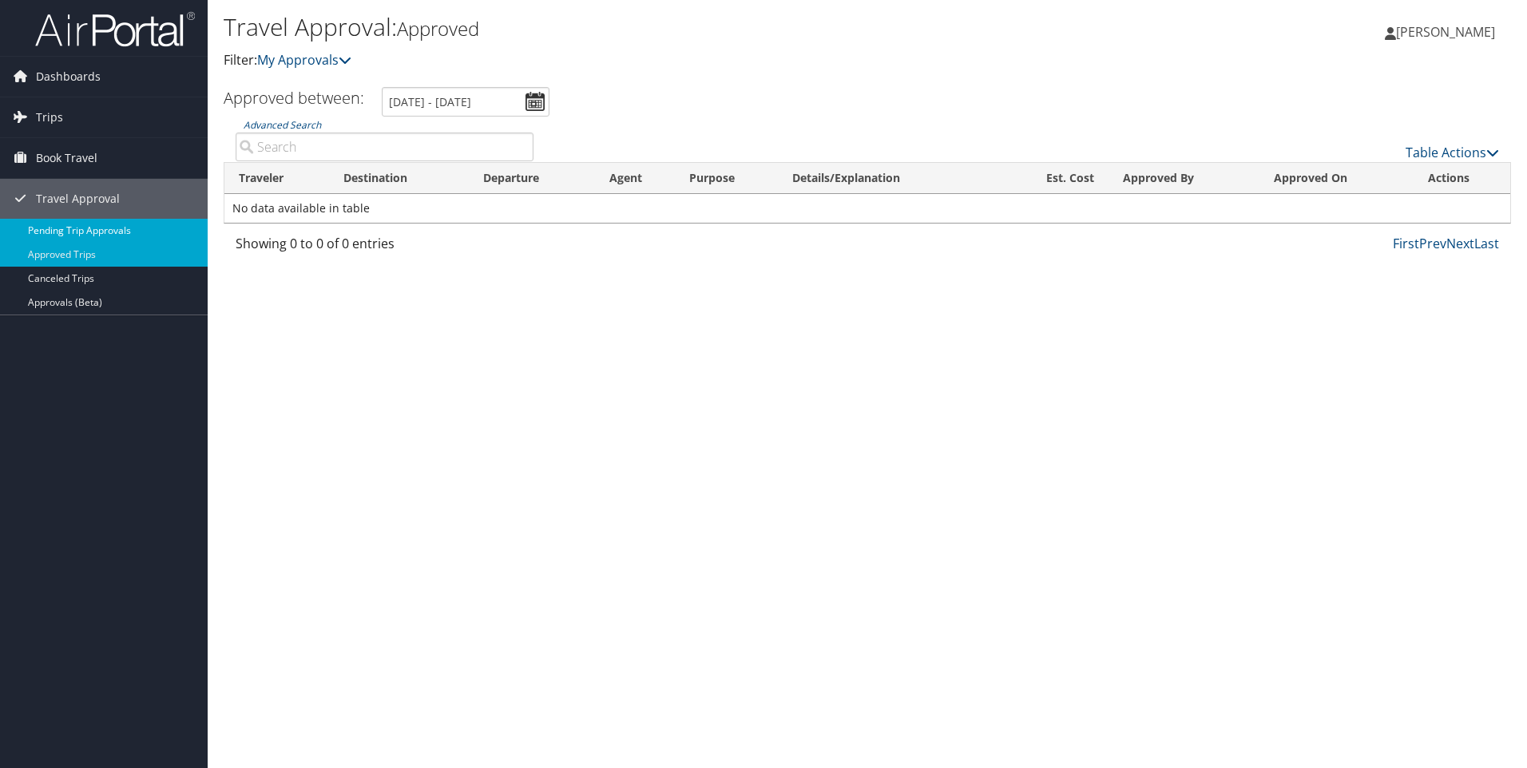
click at [63, 231] on link "Pending Trip Approvals" at bounding box center [104, 231] width 208 height 24
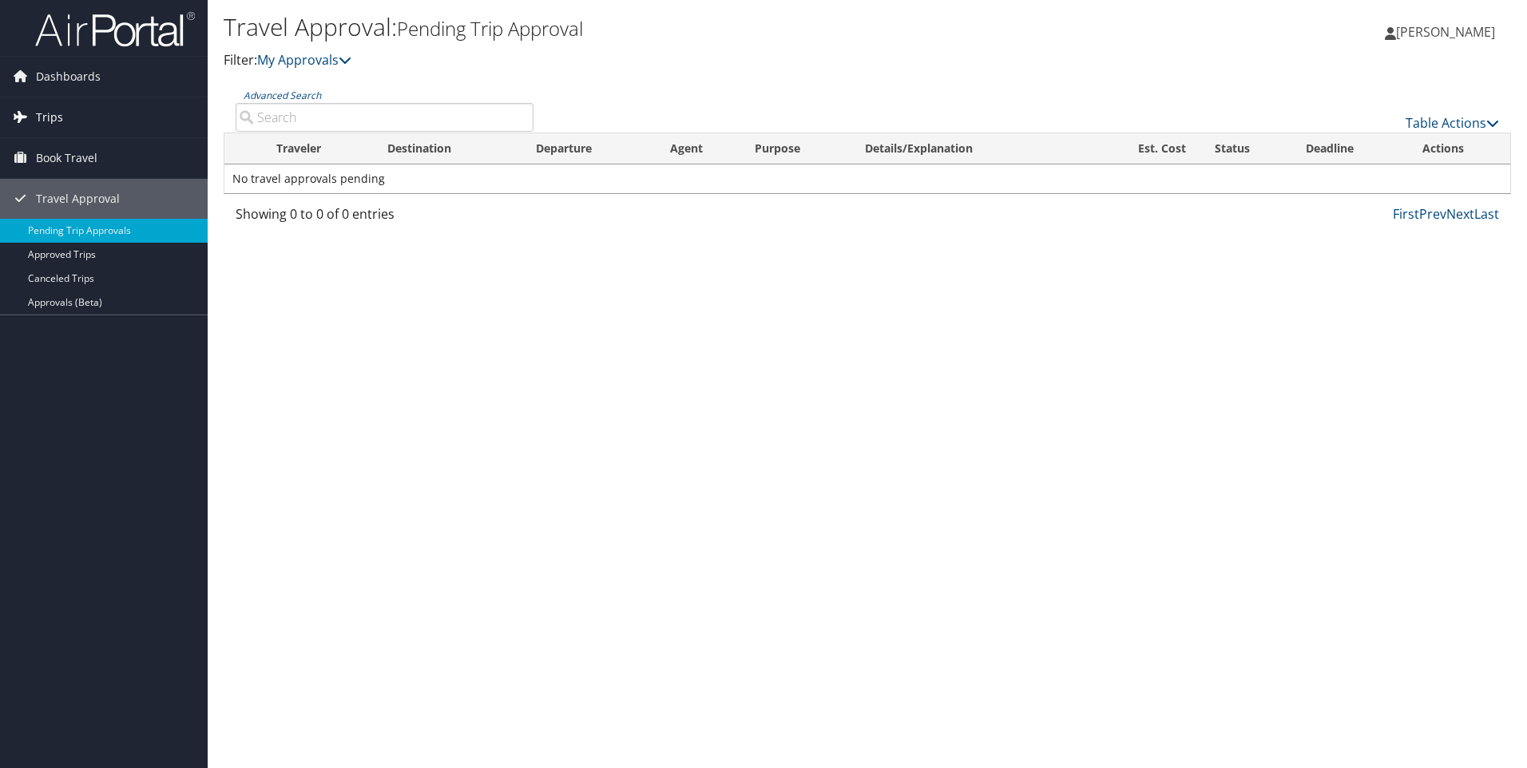
click at [58, 119] on span "Trips" at bounding box center [49, 117] width 27 height 40
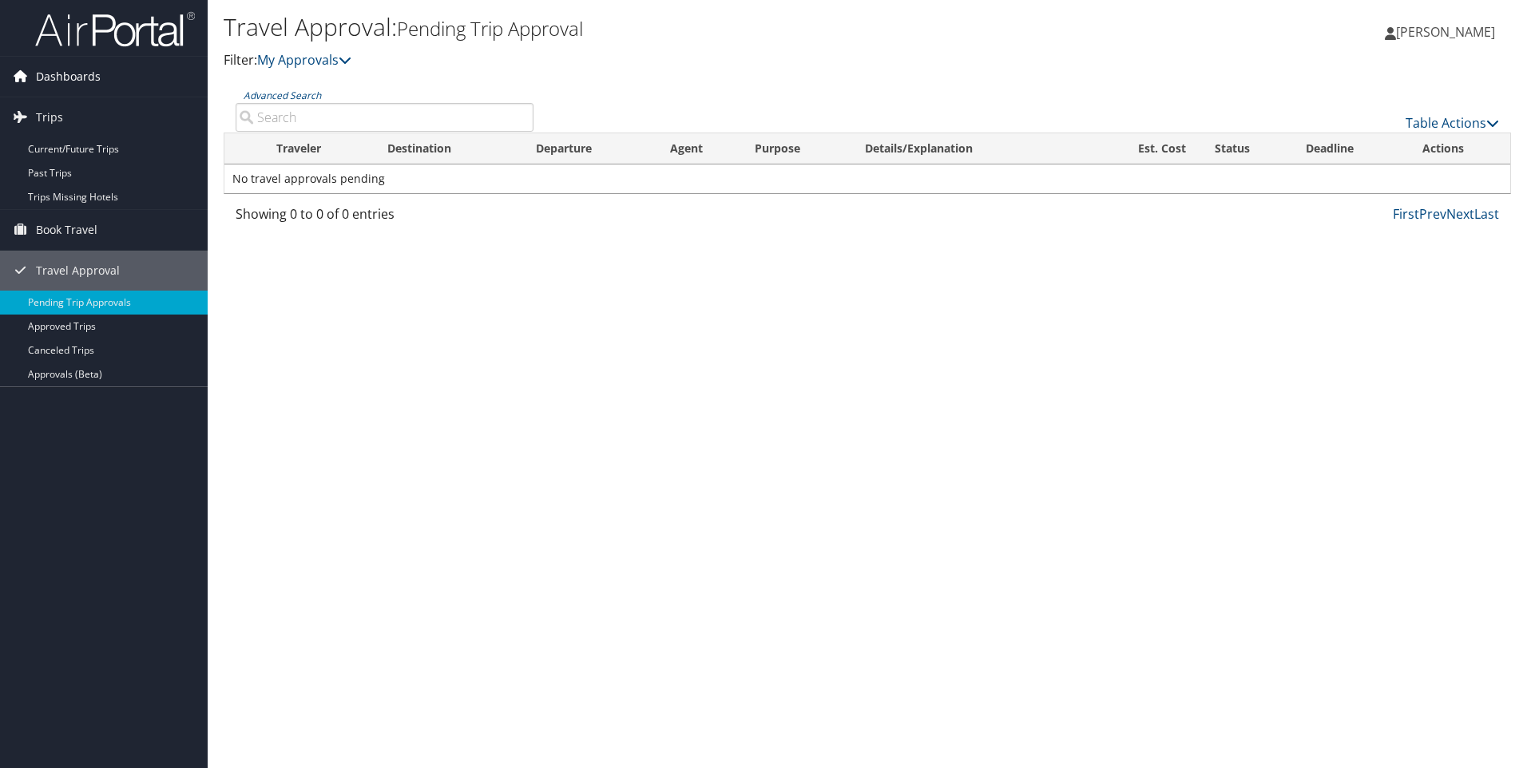
click at [57, 73] on span "Dashboards" at bounding box center [68, 77] width 65 height 40
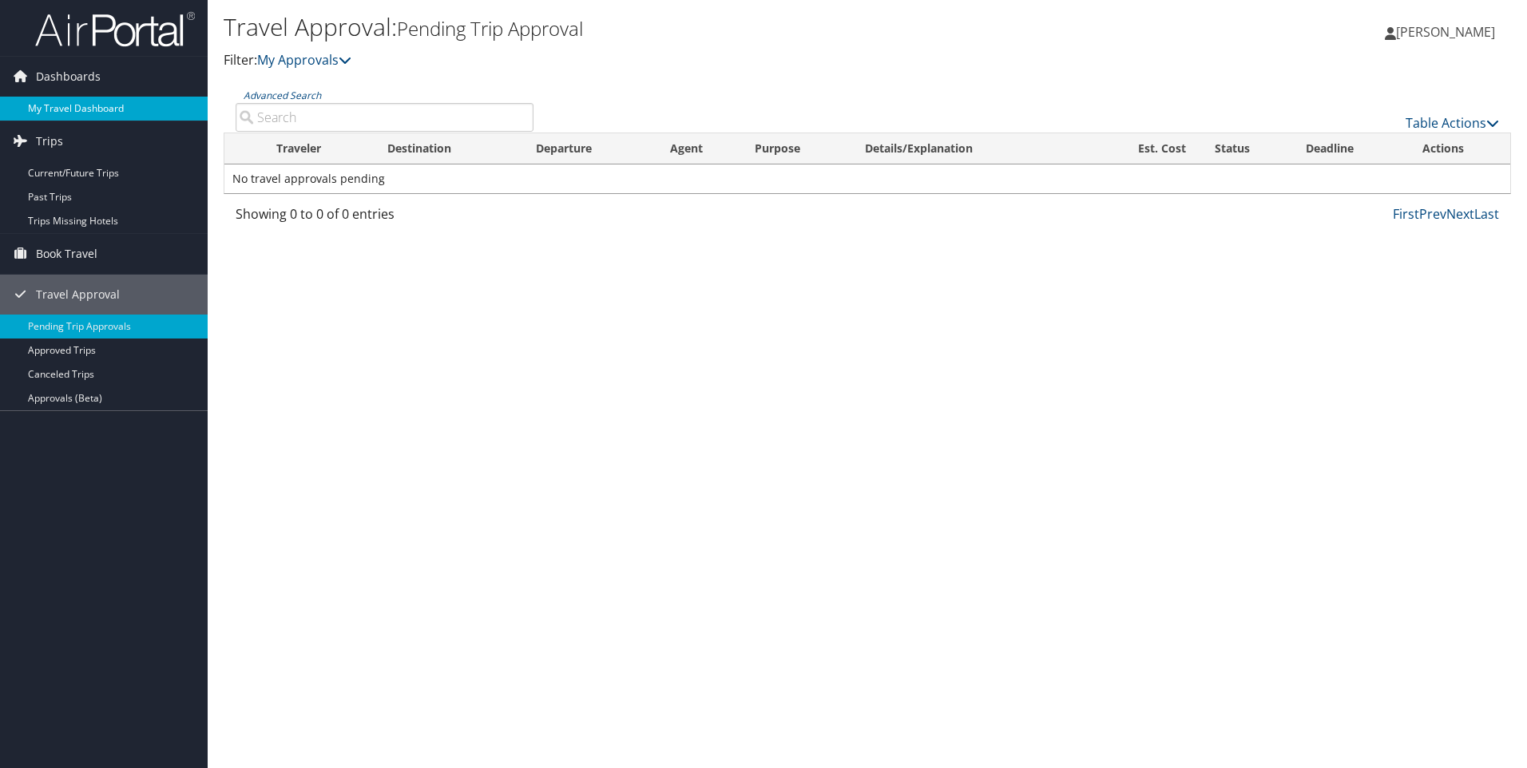
click at [58, 108] on link "My Travel Dashboard" at bounding box center [104, 109] width 208 height 24
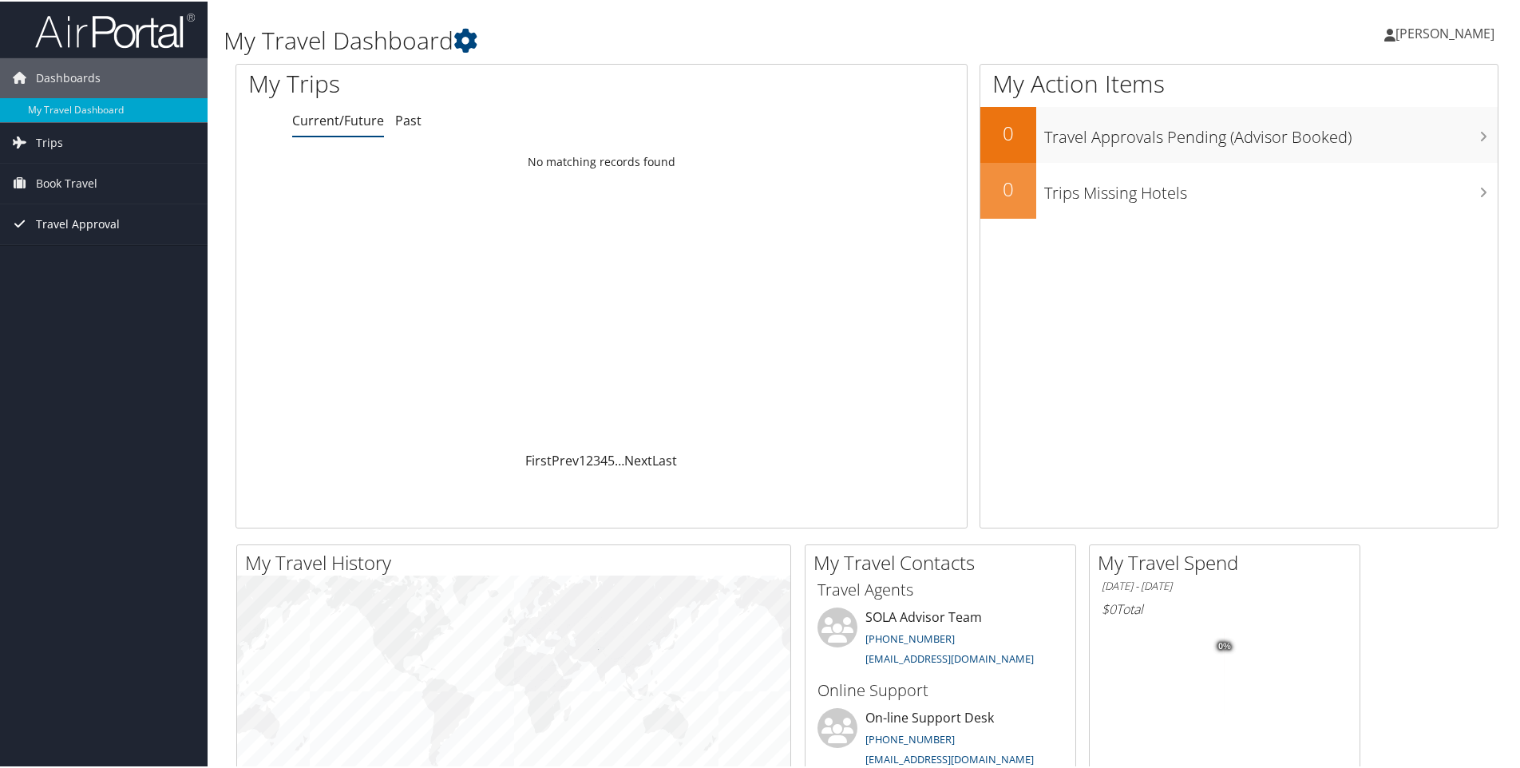
click at [57, 220] on span "Travel Approval" at bounding box center [78, 223] width 84 height 40
click at [61, 188] on span "Book Travel" at bounding box center [66, 182] width 61 height 40
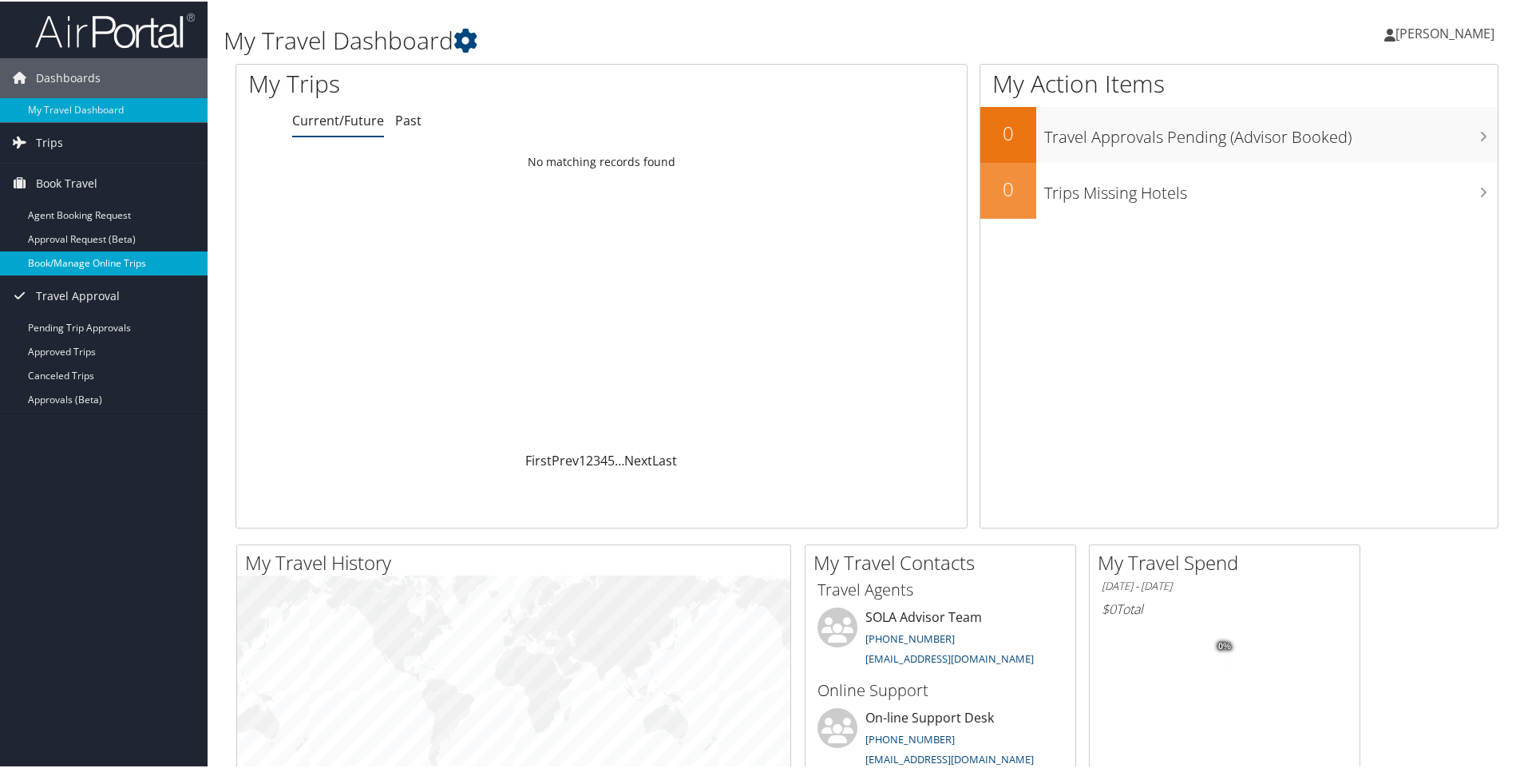
click at [89, 259] on link "Book/Manage Online Trips" at bounding box center [104, 262] width 208 height 24
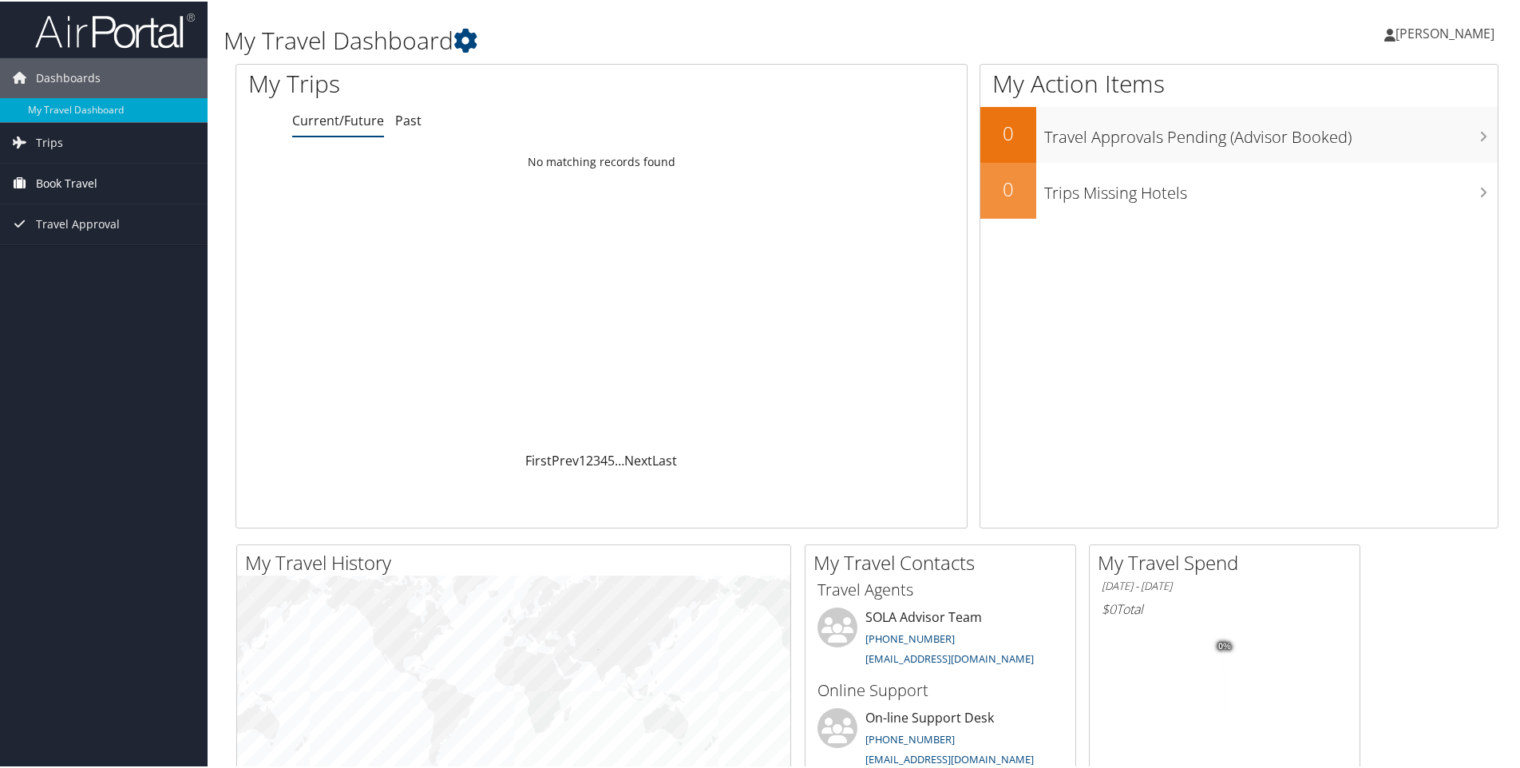
click at [51, 182] on span "Book Travel" at bounding box center [66, 182] width 61 height 40
click at [69, 262] on link "Book/Manage Online Trips" at bounding box center [104, 262] width 208 height 24
